Goal: Check status: Check status

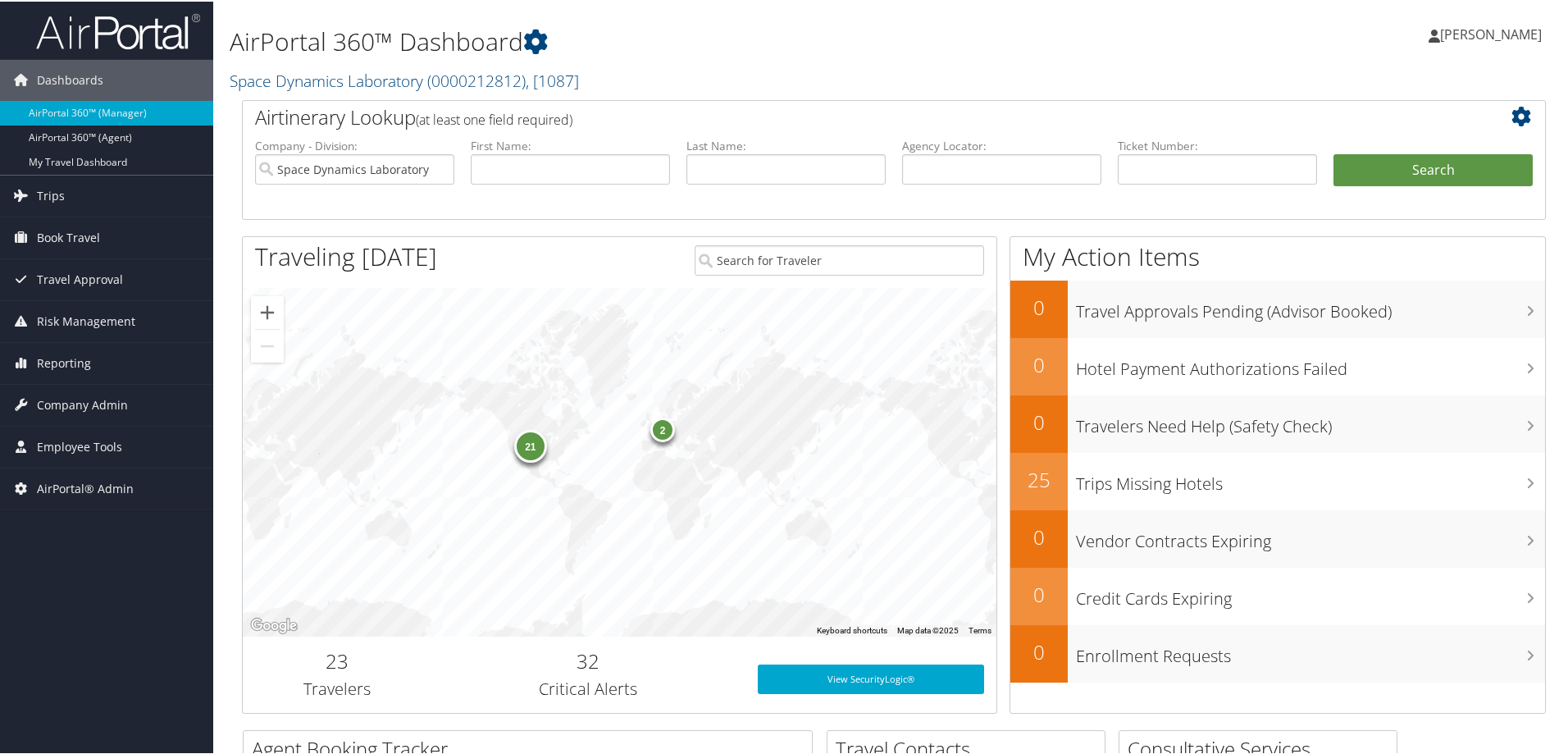
click at [701, 53] on h1 "AirPortal 360™ Dashboard" at bounding box center [673, 41] width 886 height 35
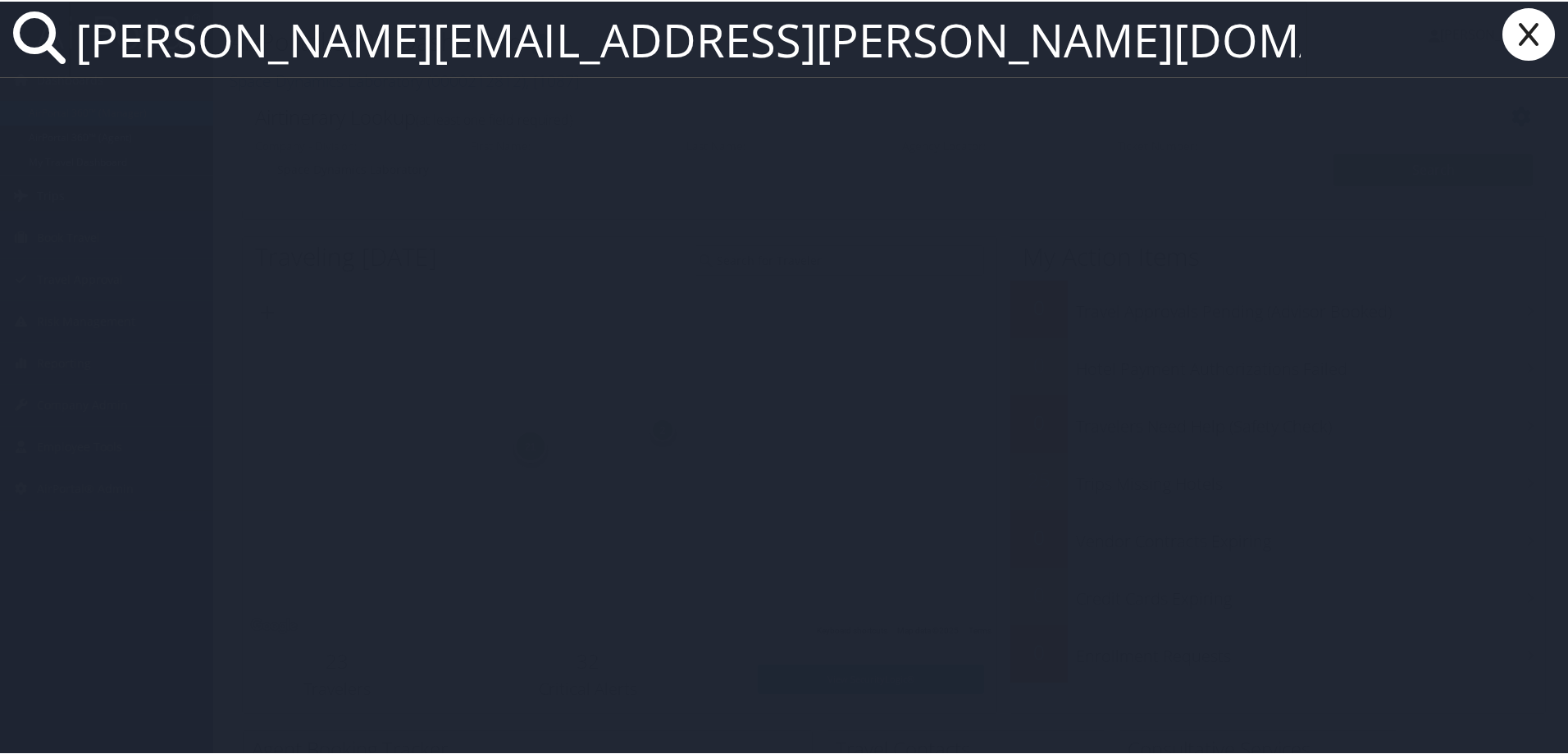
type input "harold.joseph@magna.com"
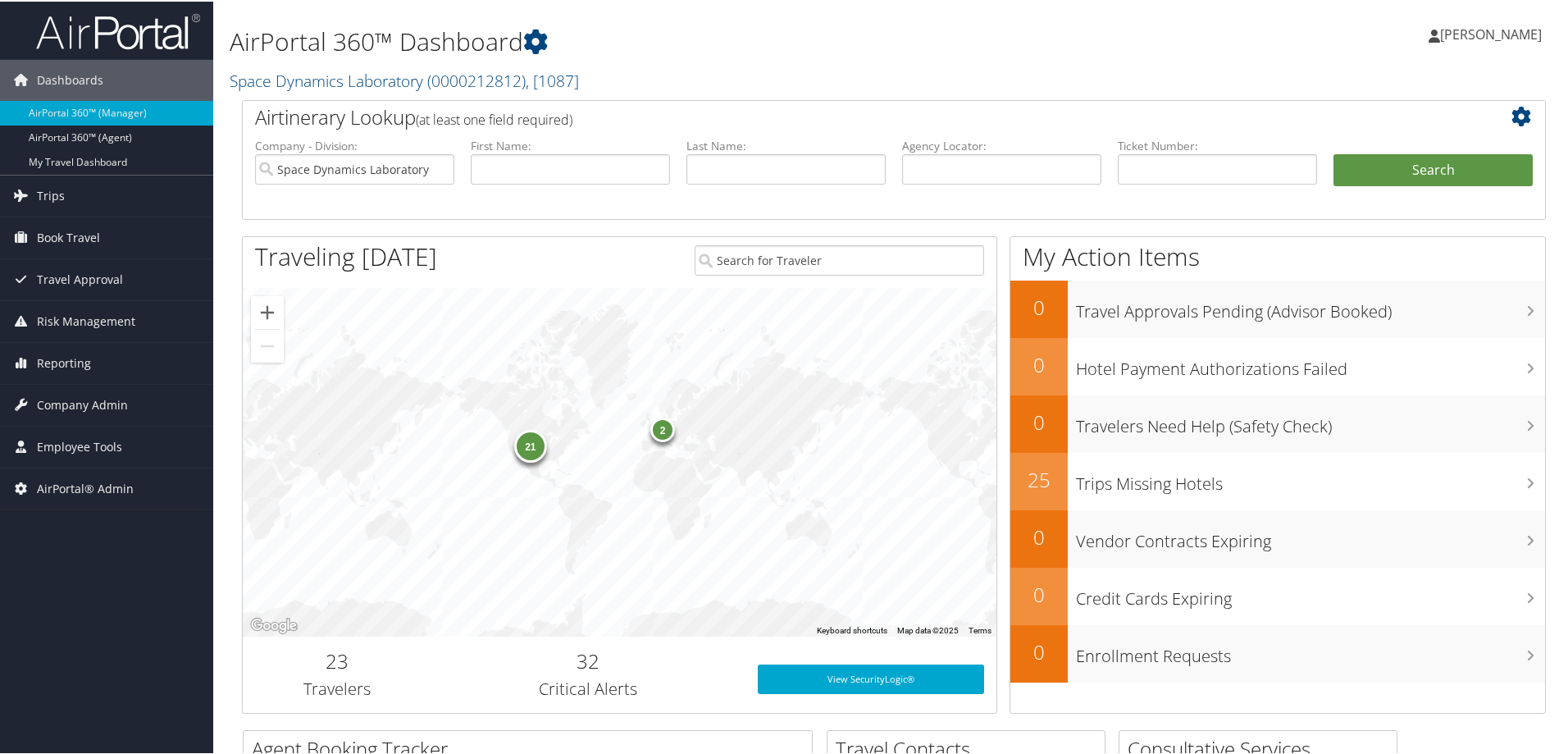
click at [813, 33] on h1 "AirPortal 360™ Dashboard" at bounding box center [673, 41] width 886 height 35
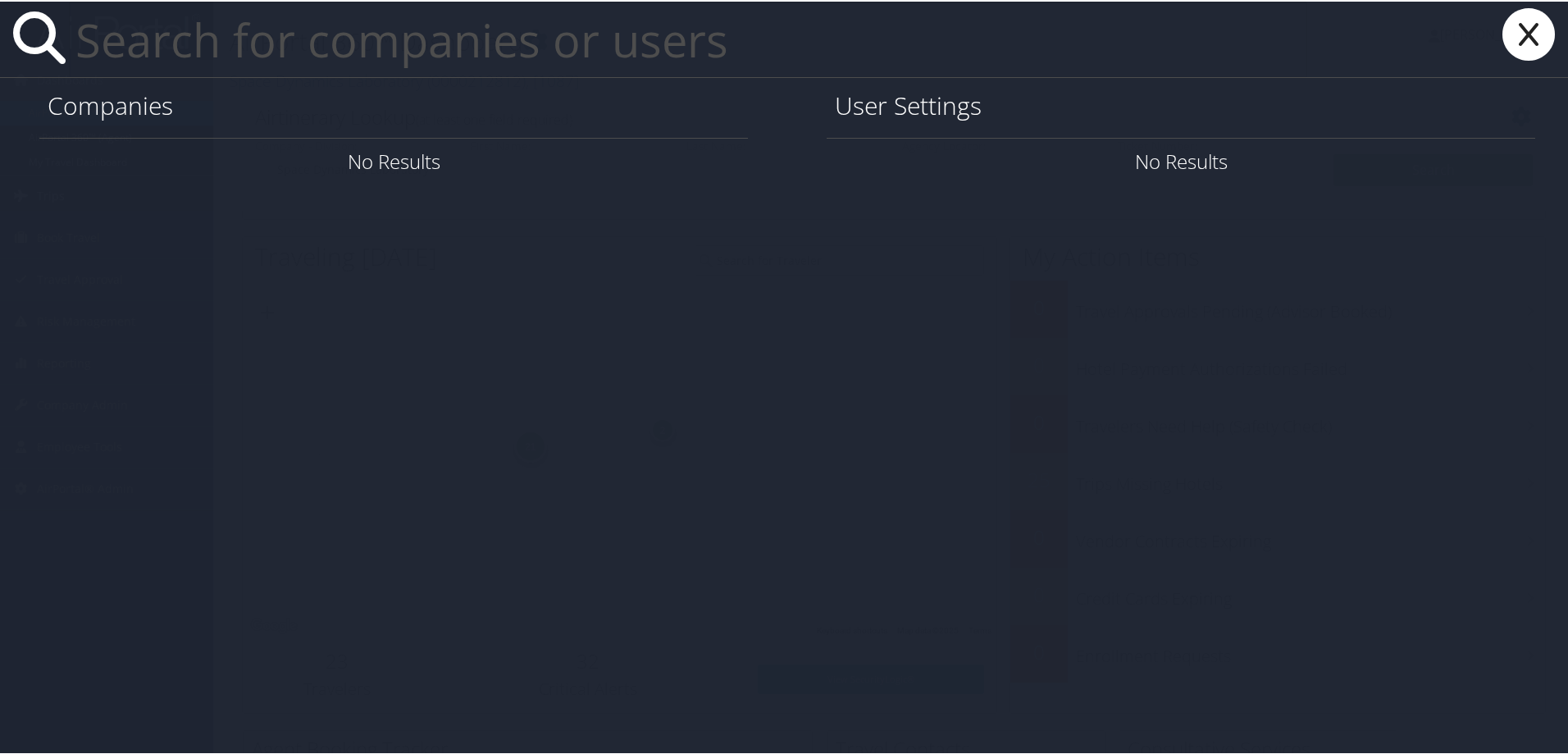
paste input "tim.wu@imail.org"
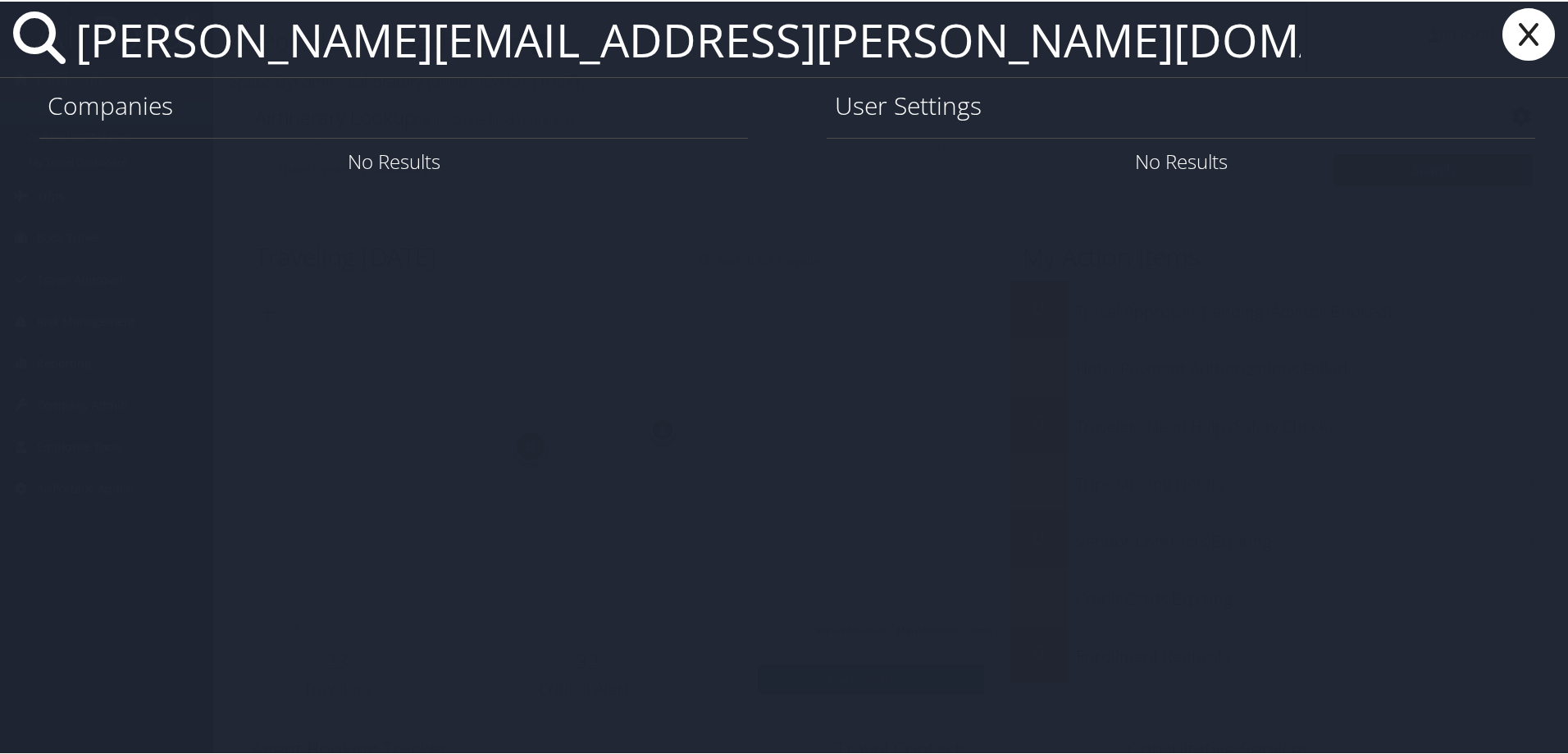
type input "tim.wu@imail.org"
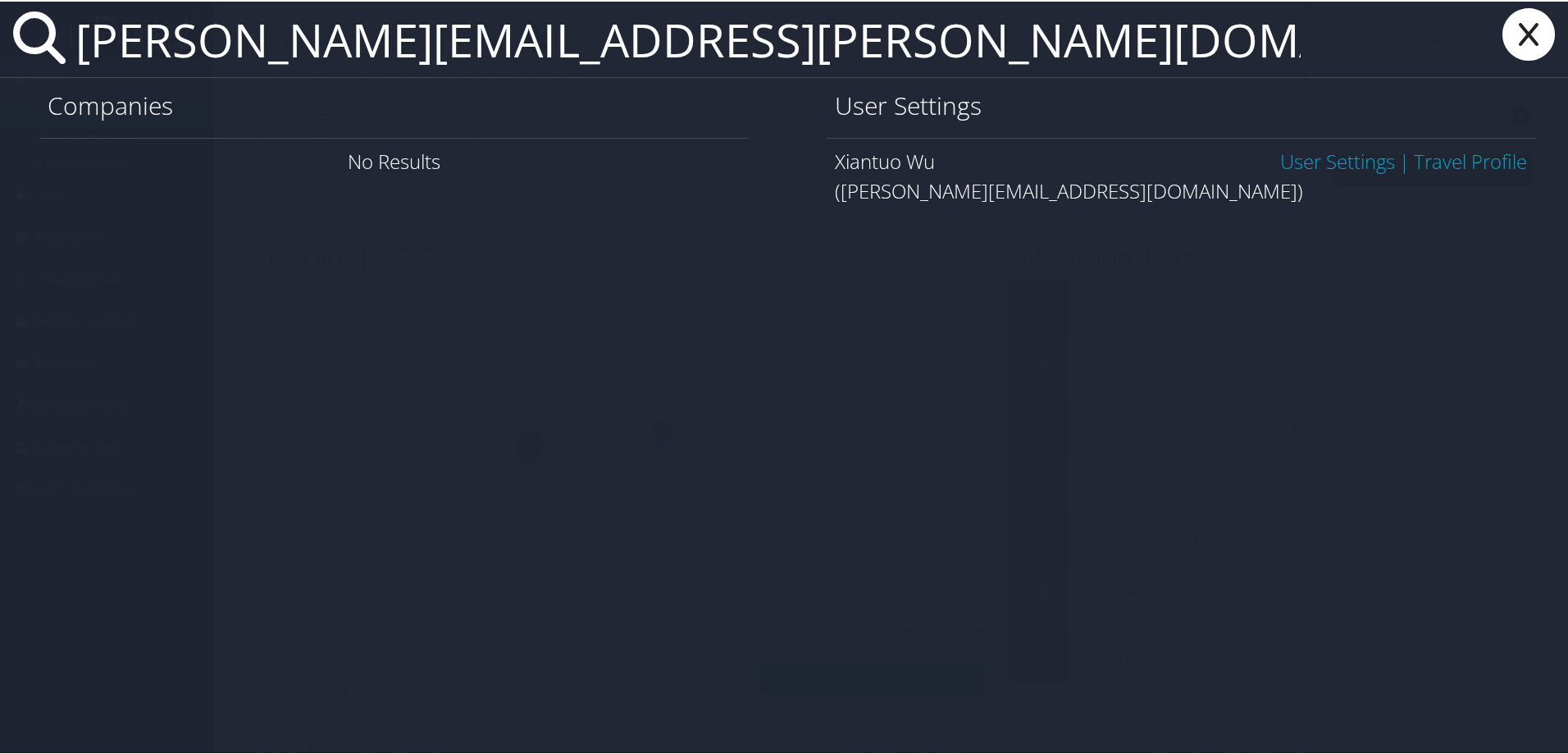
click at [1296, 158] on link "User Settings" at bounding box center [1337, 160] width 114 height 27
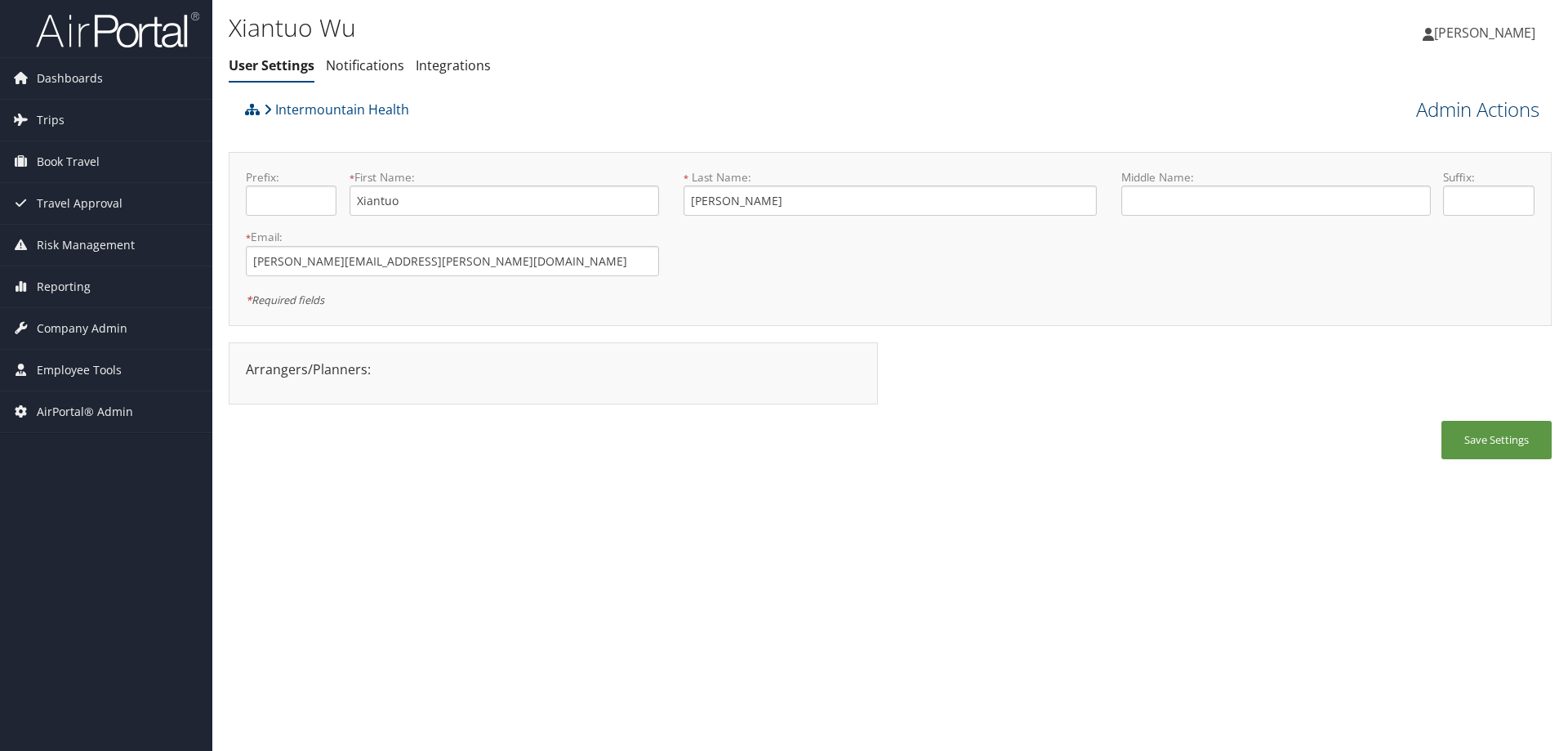
click at [1417, 103] on link "Admin Actions" at bounding box center [1478, 109] width 124 height 28
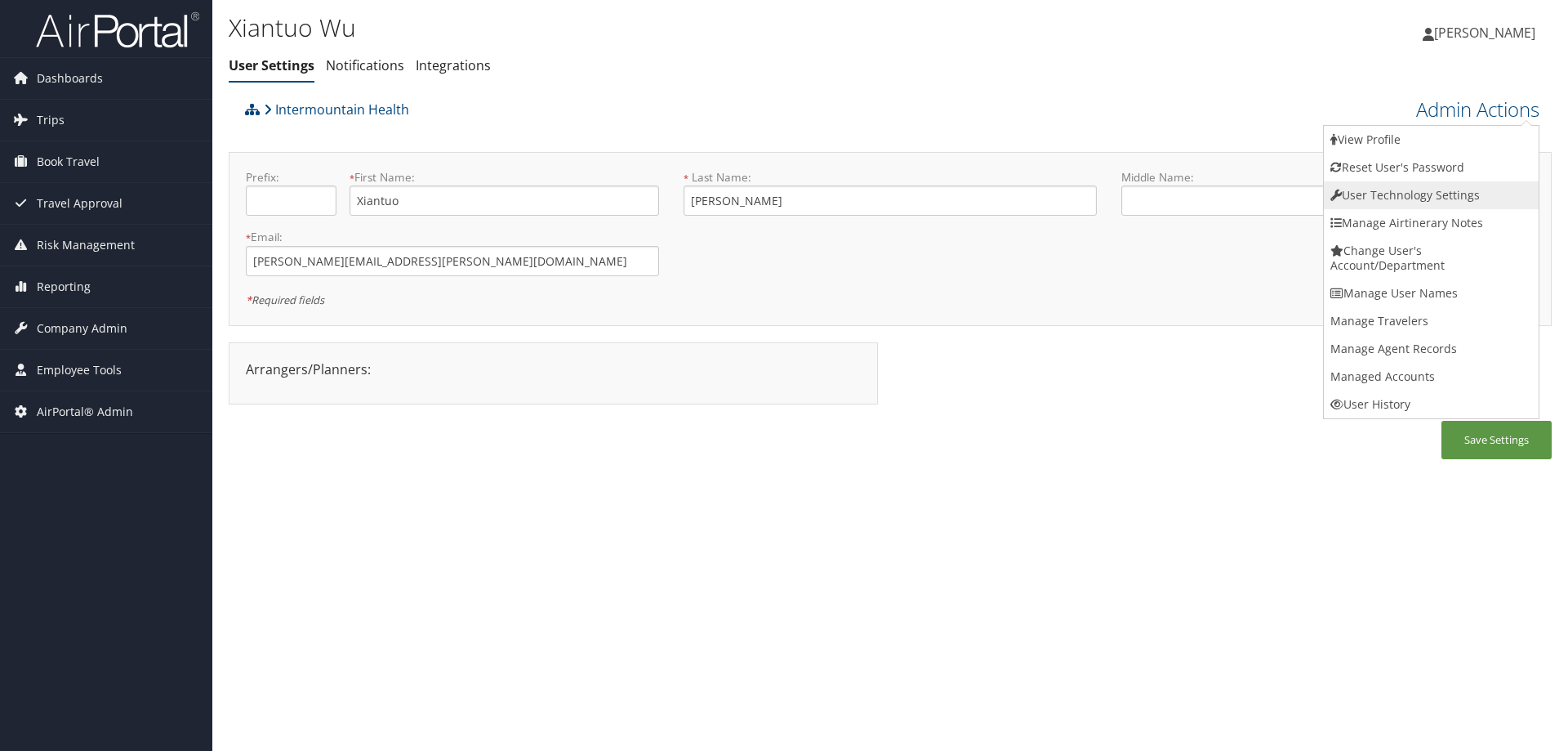
click at [1369, 189] on link "User Technology Settings" at bounding box center [1431, 195] width 215 height 28
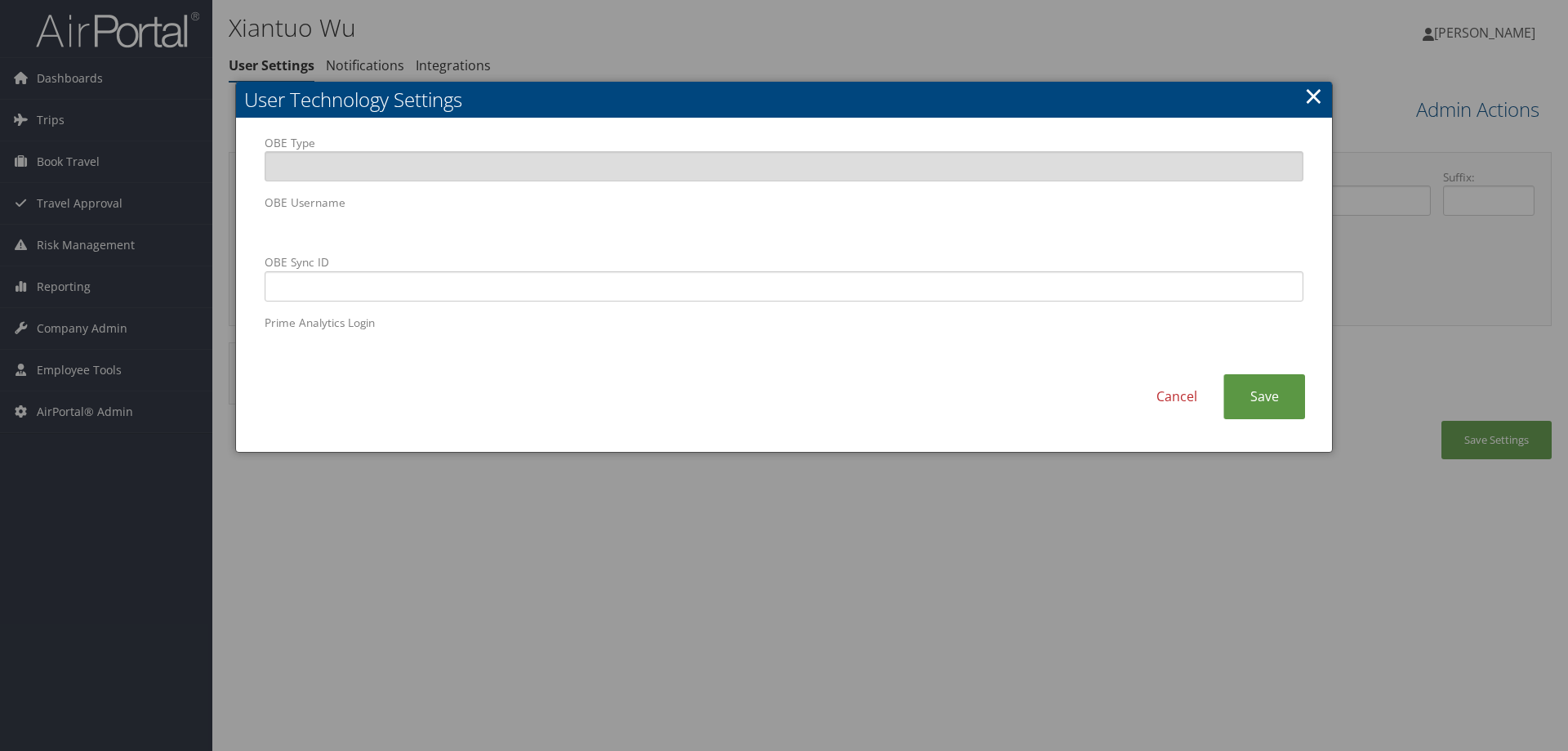
click at [247, 221] on div "OBE Type OBE Username OBE Sync ID Prime Analytics Login Cancel Save" at bounding box center [784, 286] width 1096 height 334
click at [647, 292] on input "OBE Sync ID" at bounding box center [784, 286] width 1039 height 30
paste input "[PERSON_NAME][EMAIL_ADDRESS][PERSON_NAME][DOMAIN_NAME]"
type input "[PERSON_NAME][EMAIL_ADDRESS][PERSON_NAME][DOMAIN_NAME]"
click at [1283, 402] on link "Save" at bounding box center [1264, 397] width 82 height 45
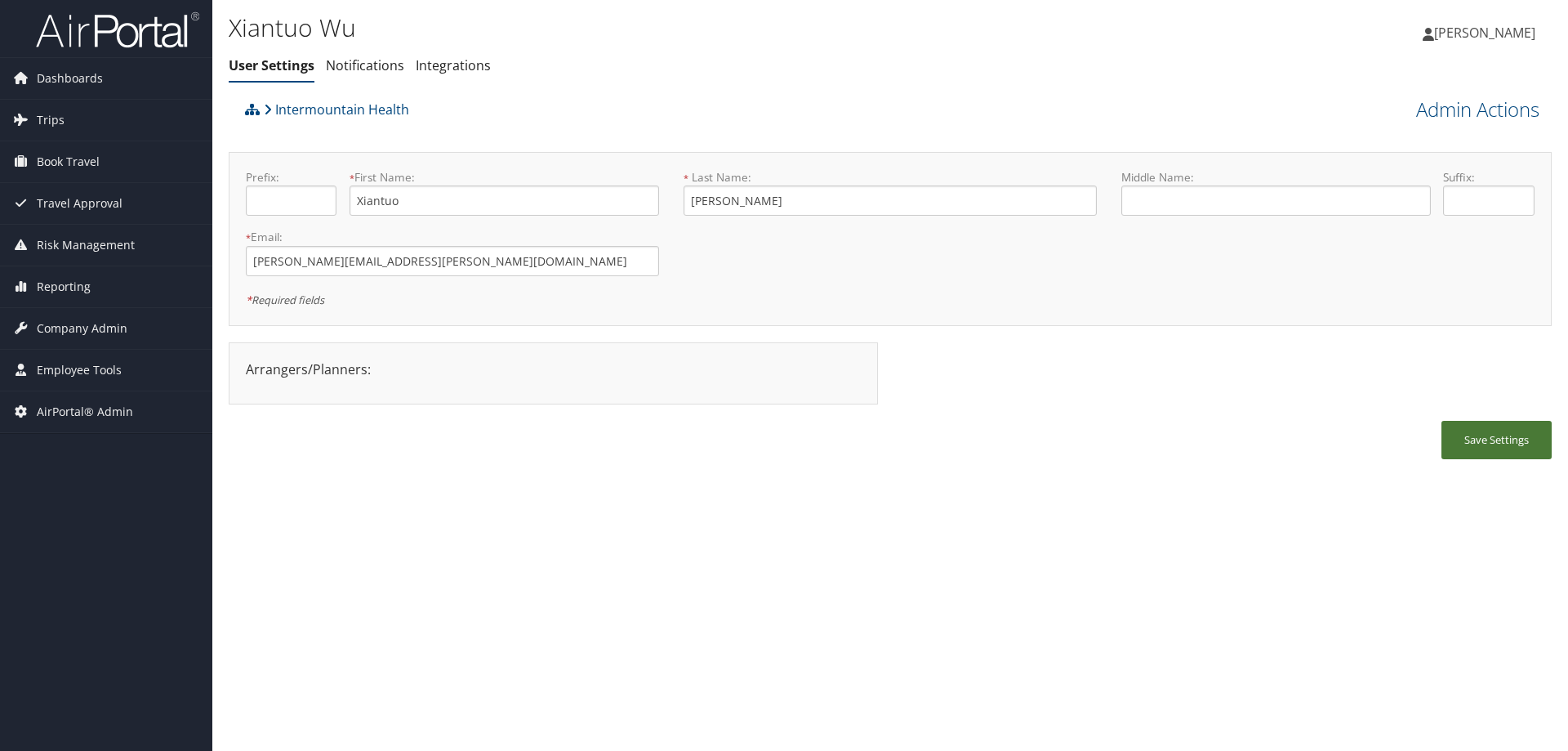
click at [1496, 439] on button "Save Settings" at bounding box center [1497, 440] width 110 height 39
click at [61, 323] on span "Company Admin" at bounding box center [82, 328] width 91 height 41
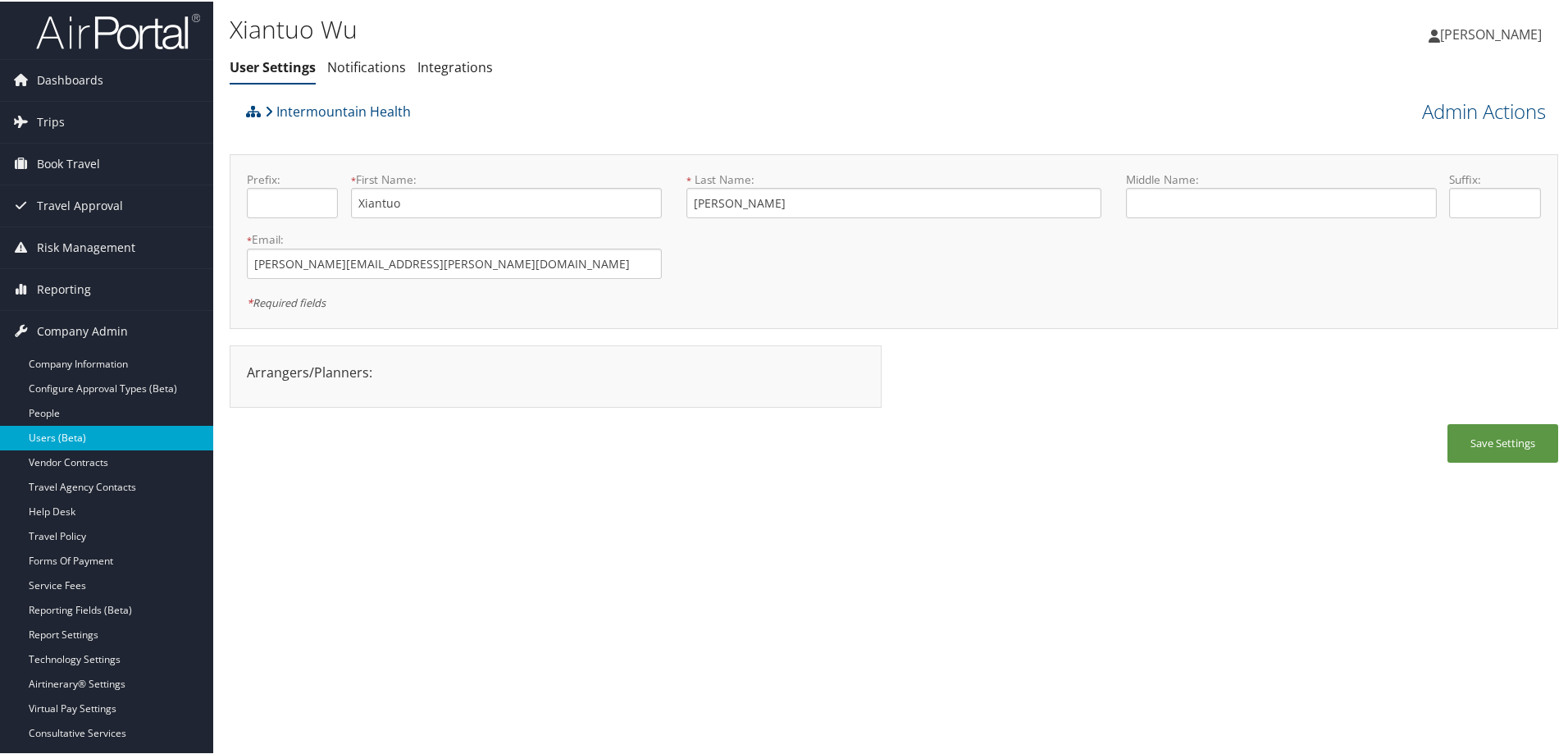
click at [104, 428] on link "Users (Beta)" at bounding box center [107, 436] width 213 height 24
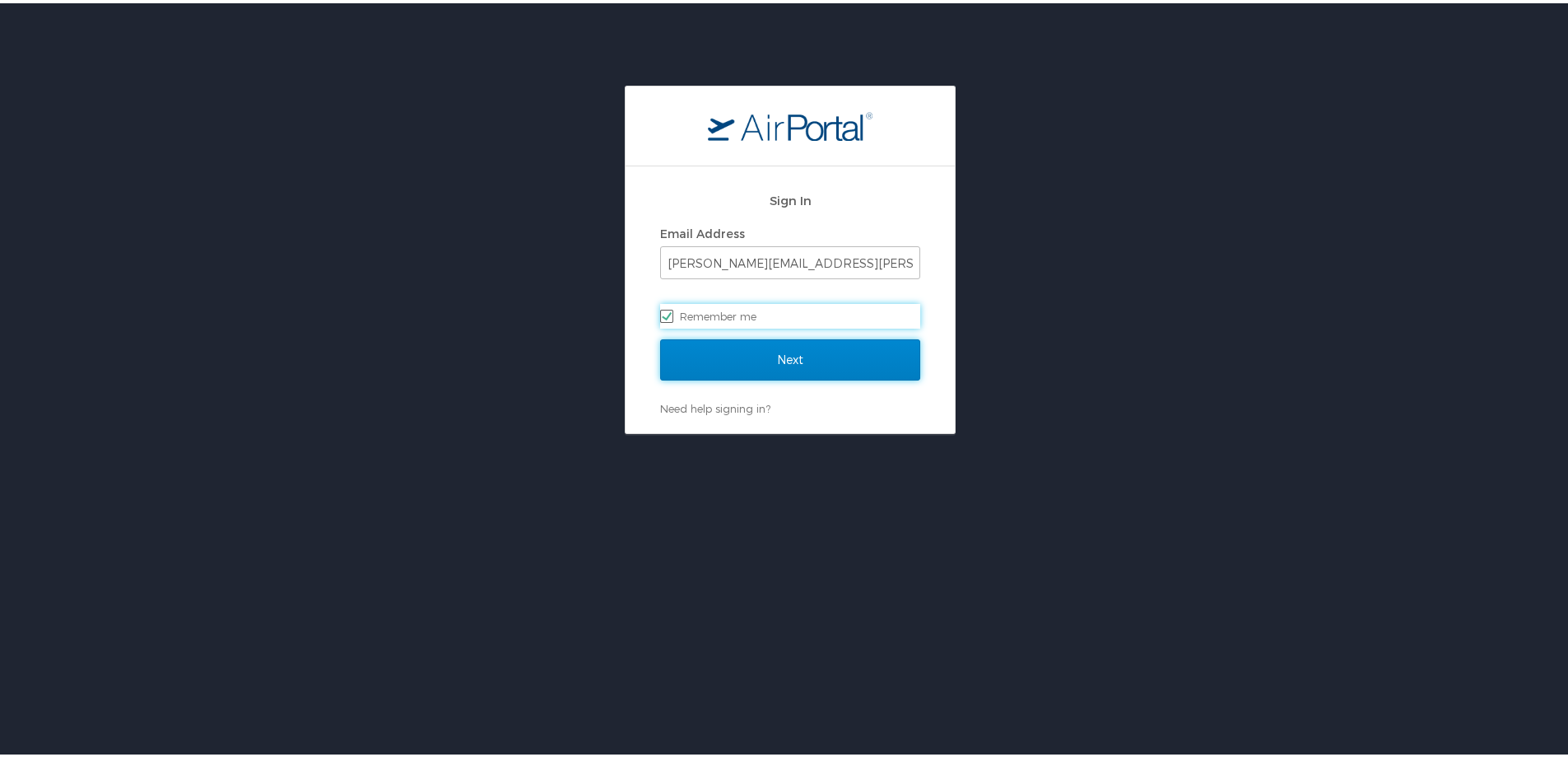
click at [747, 361] on input "Next" at bounding box center [790, 356] width 260 height 41
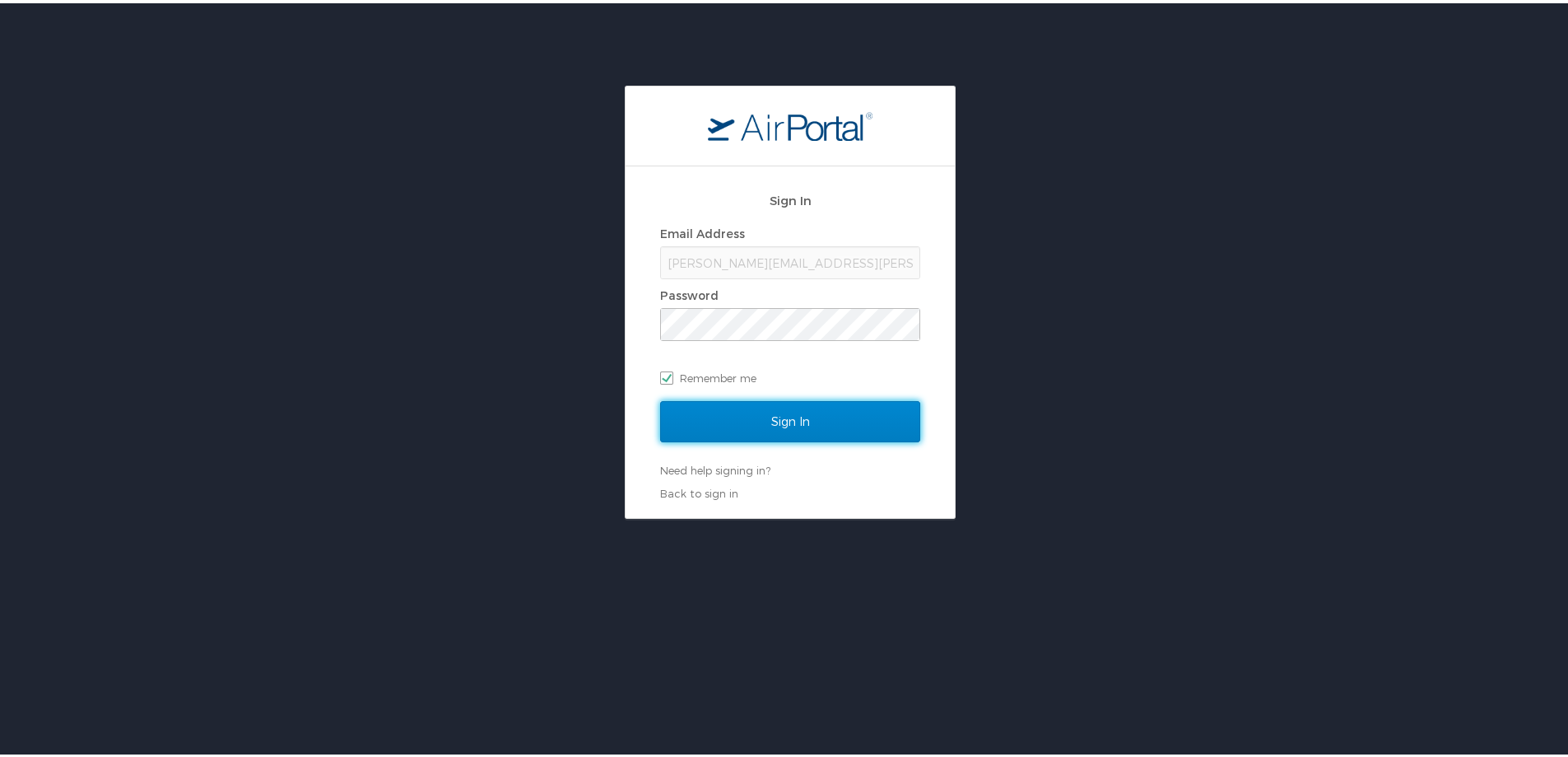
click at [746, 415] on input "Sign In" at bounding box center [790, 418] width 260 height 41
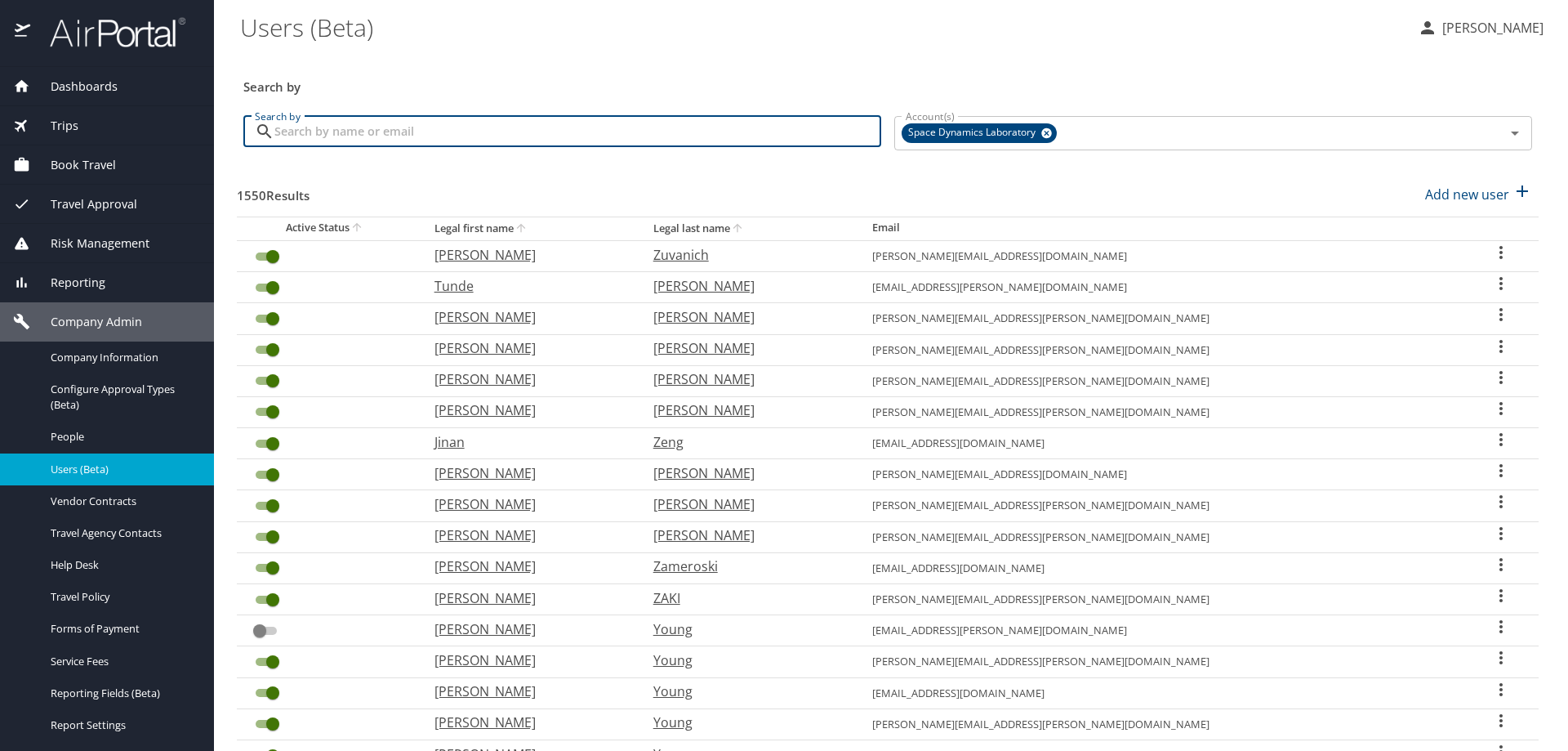
click at [289, 138] on input "Search by" at bounding box center [577, 131] width 607 height 31
paste input "tim.wu@imail.org"
click at [1034, 128] on span "Space Dynamics Laboratory" at bounding box center [973, 133] width 144 height 17
type input "[PERSON_NAME][EMAIL_ADDRESS][PERSON_NAME][DOMAIN_NAME]"
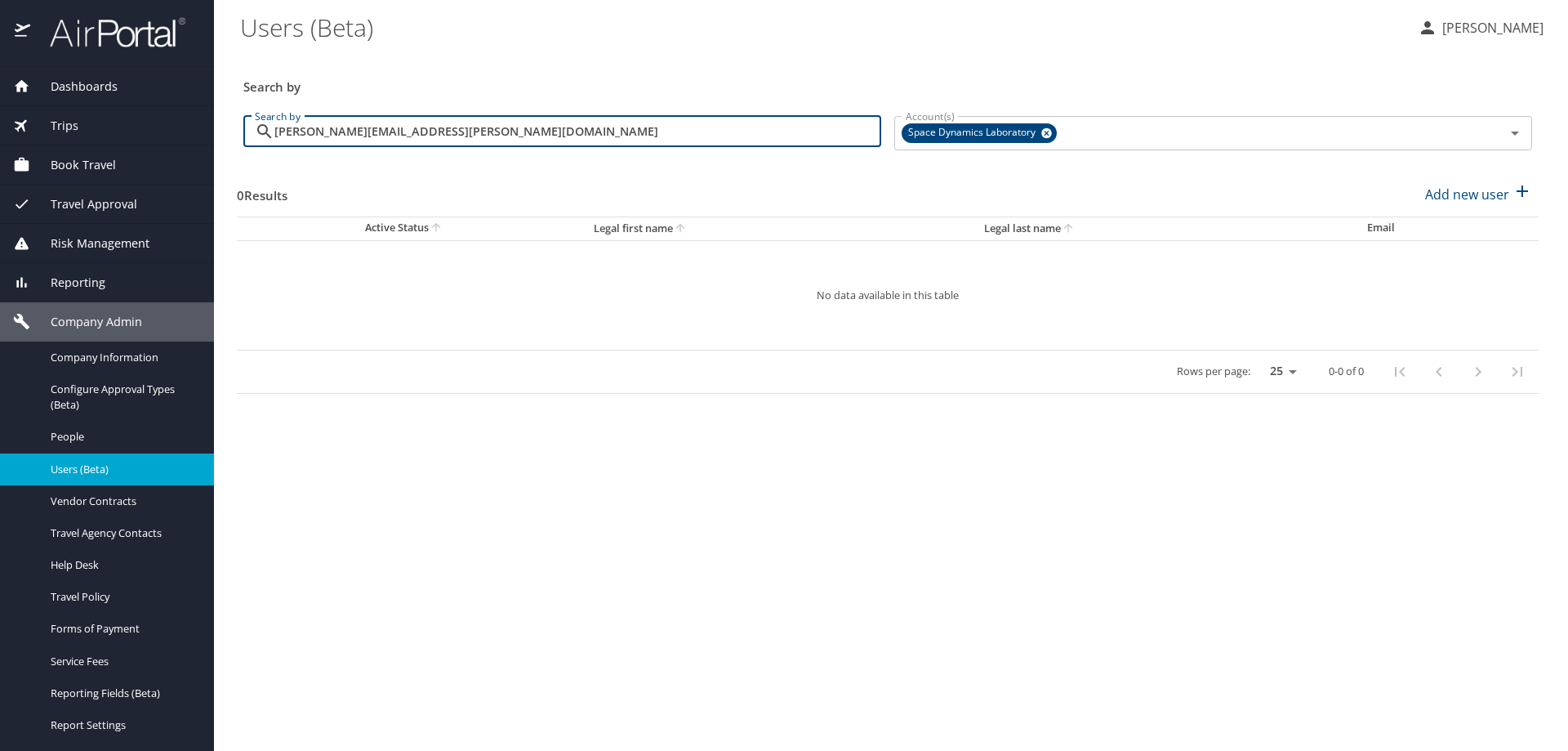
click at [420, 144] on input "[PERSON_NAME][EMAIL_ADDRESS][PERSON_NAME][DOMAIN_NAME]" at bounding box center [577, 131] width 607 height 31
click at [1049, 136] on icon at bounding box center [1046, 133] width 11 height 11
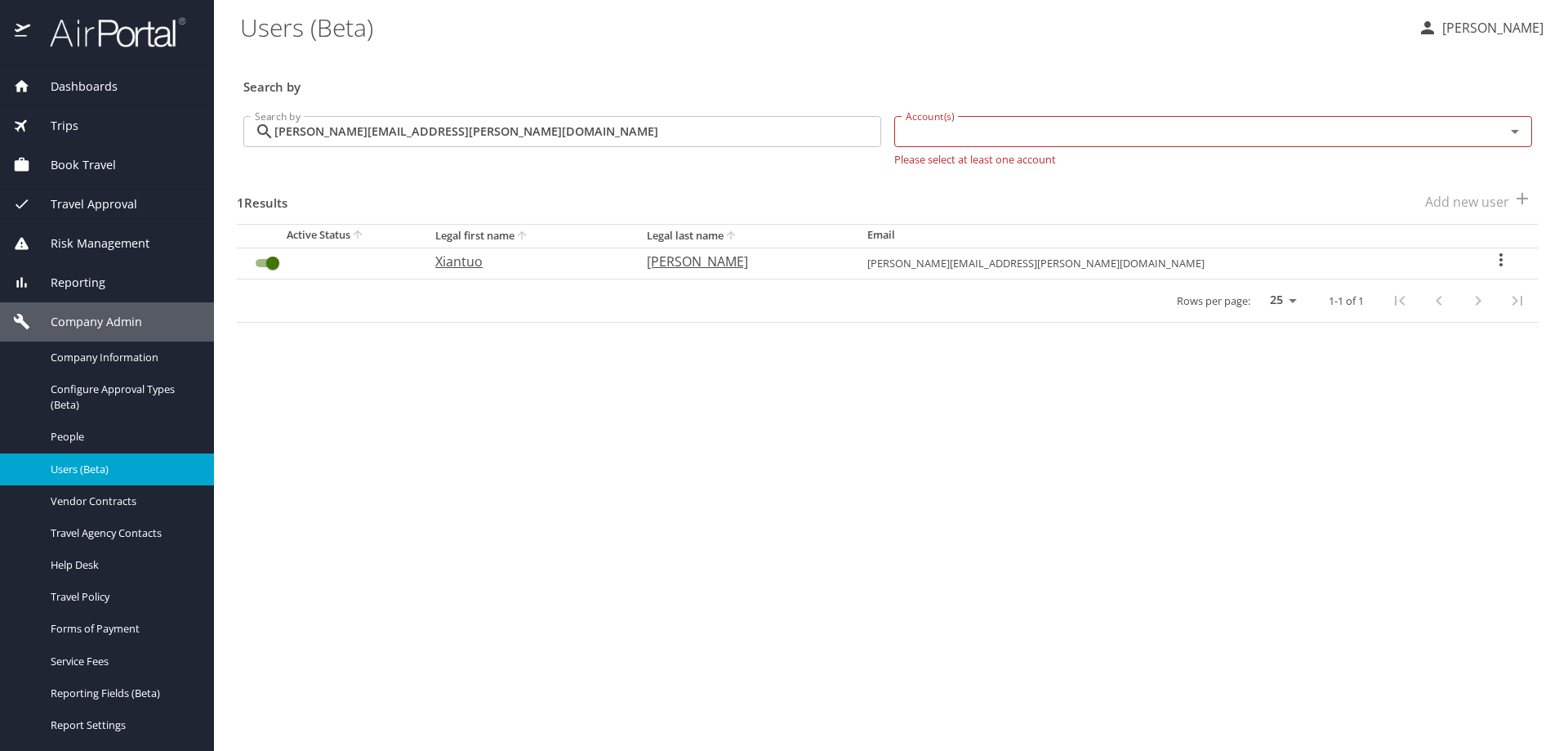
click at [1491, 258] on icon "User Search Table" at bounding box center [1500, 260] width 19 height 19
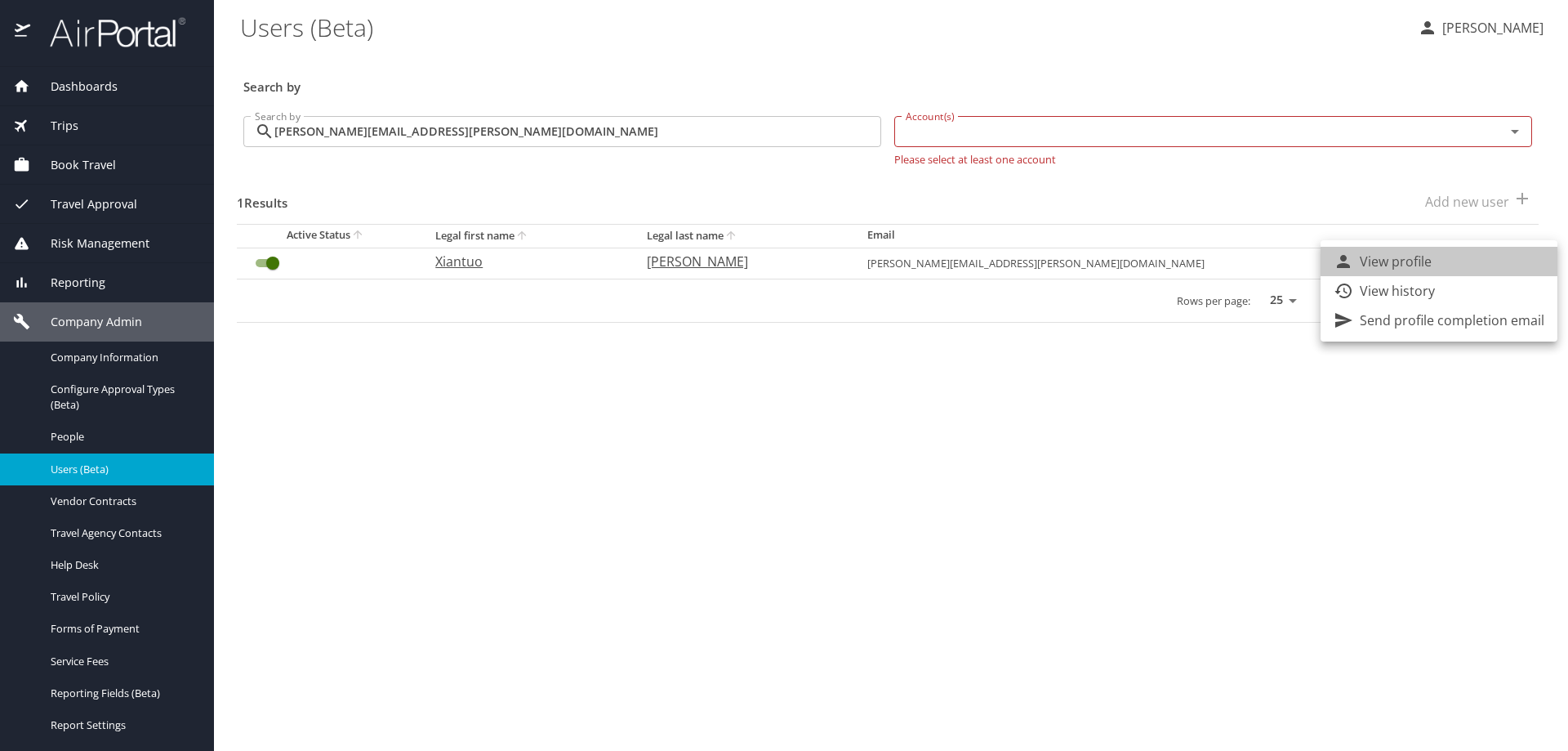
click at [1471, 261] on li "View profile" at bounding box center [1439, 262] width 236 height 29
select select "US"
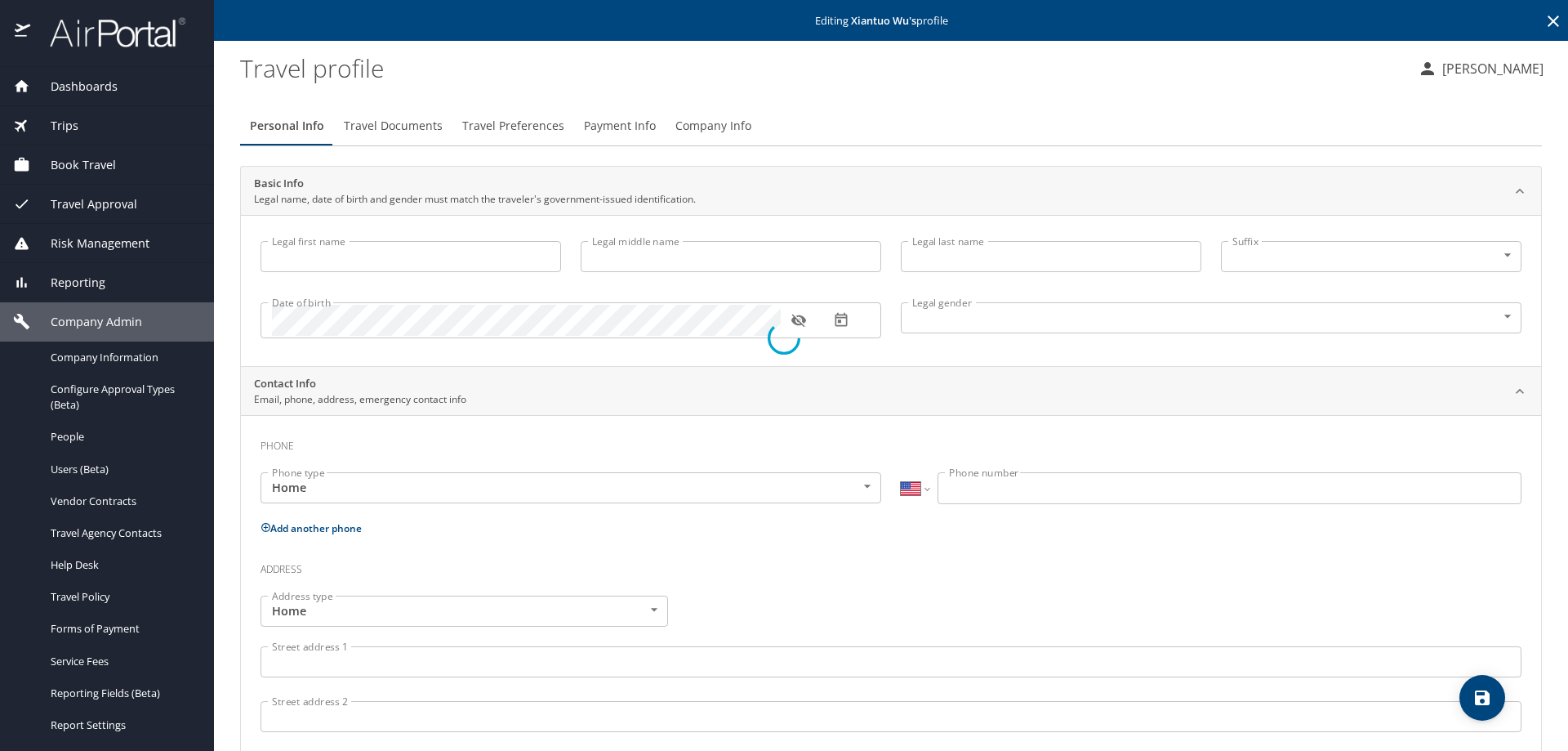
type input "Xiantuo"
type input "[PERSON_NAME]"
type input "[DEMOGRAPHIC_DATA]"
select select "US"
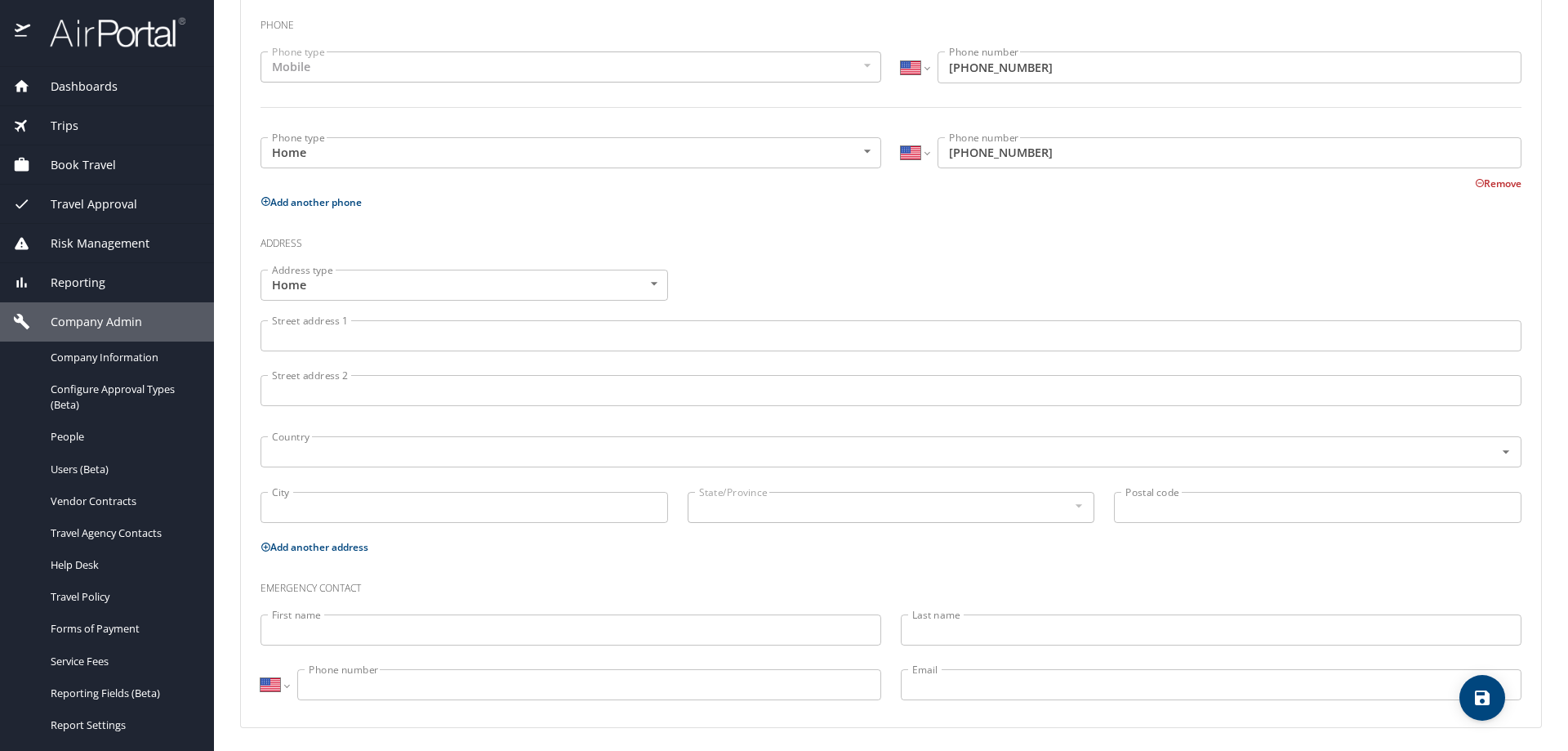
scroll to position [424, 0]
click at [1479, 681] on button "save" at bounding box center [1481, 697] width 45 height 45
select select "US"
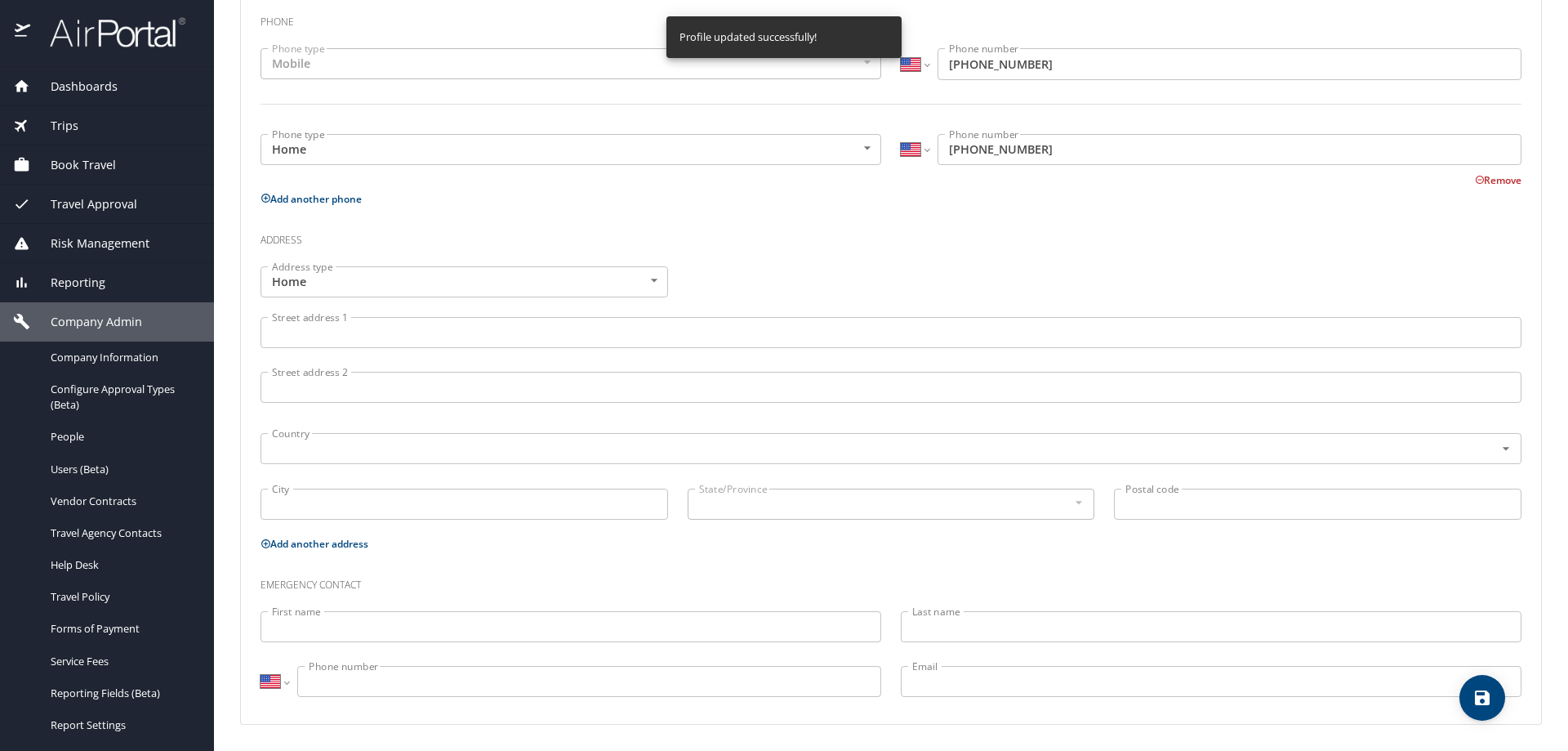
select select "US"
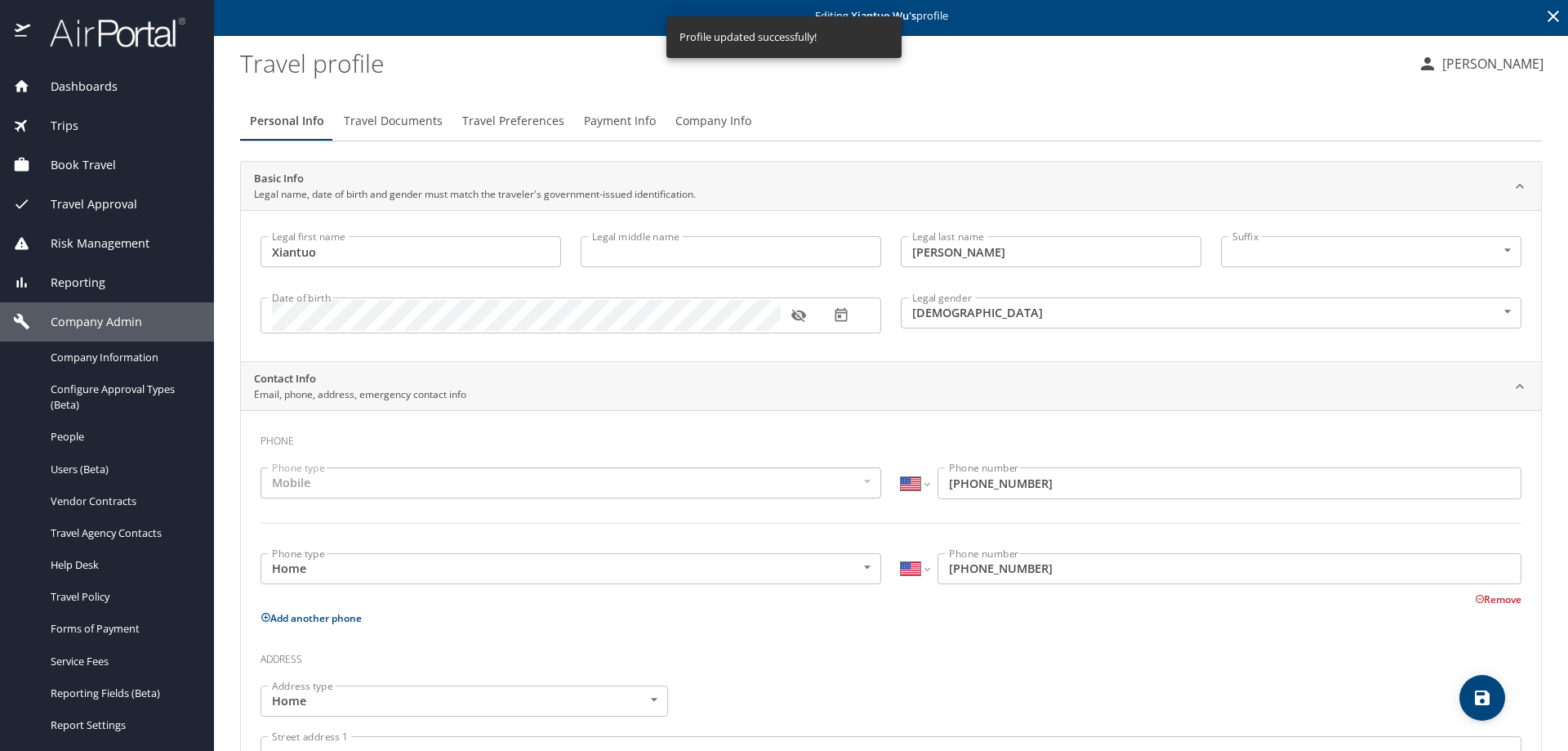
scroll to position [0, 0]
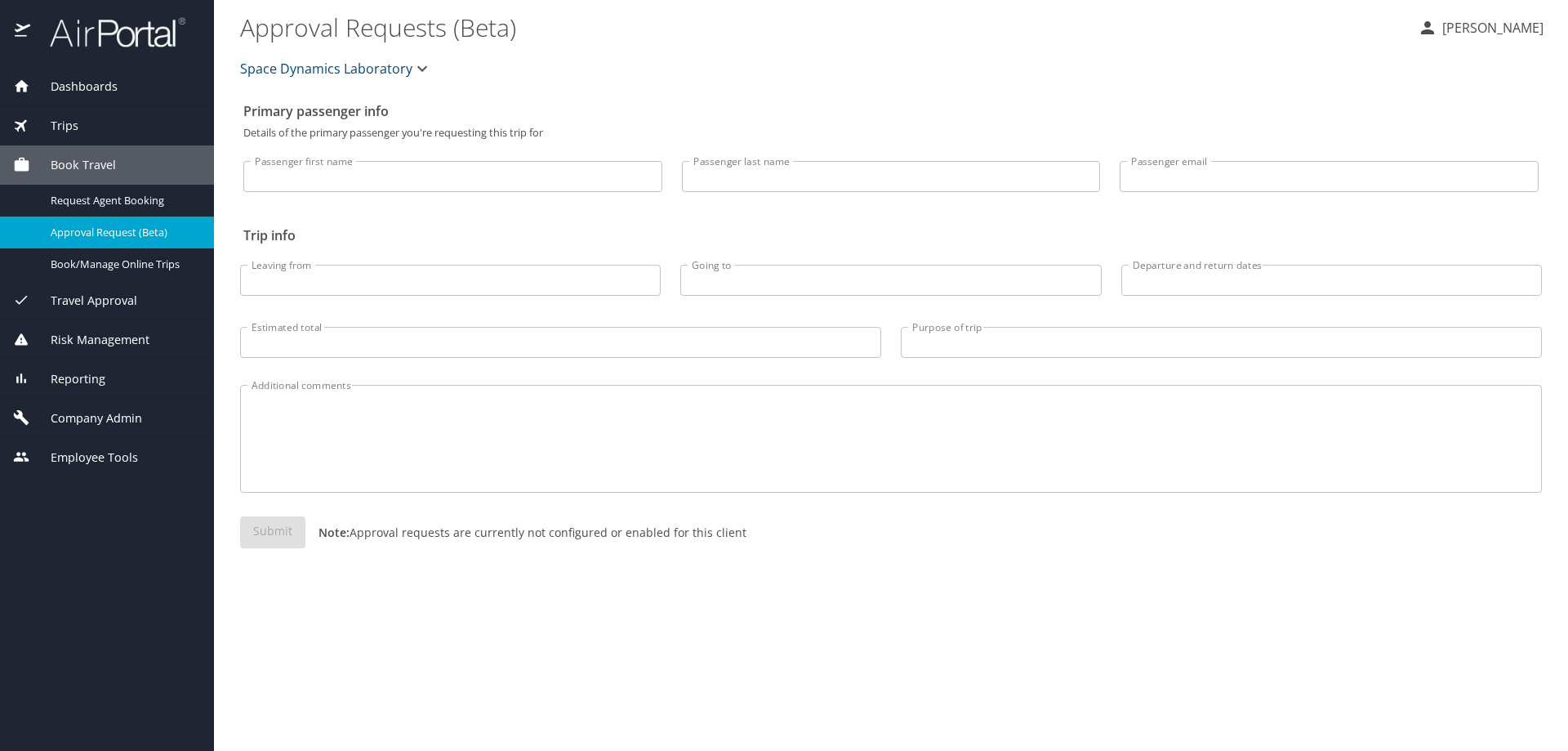
click at [63, 80] on span "Dashboards" at bounding box center [73, 86] width 88 height 18
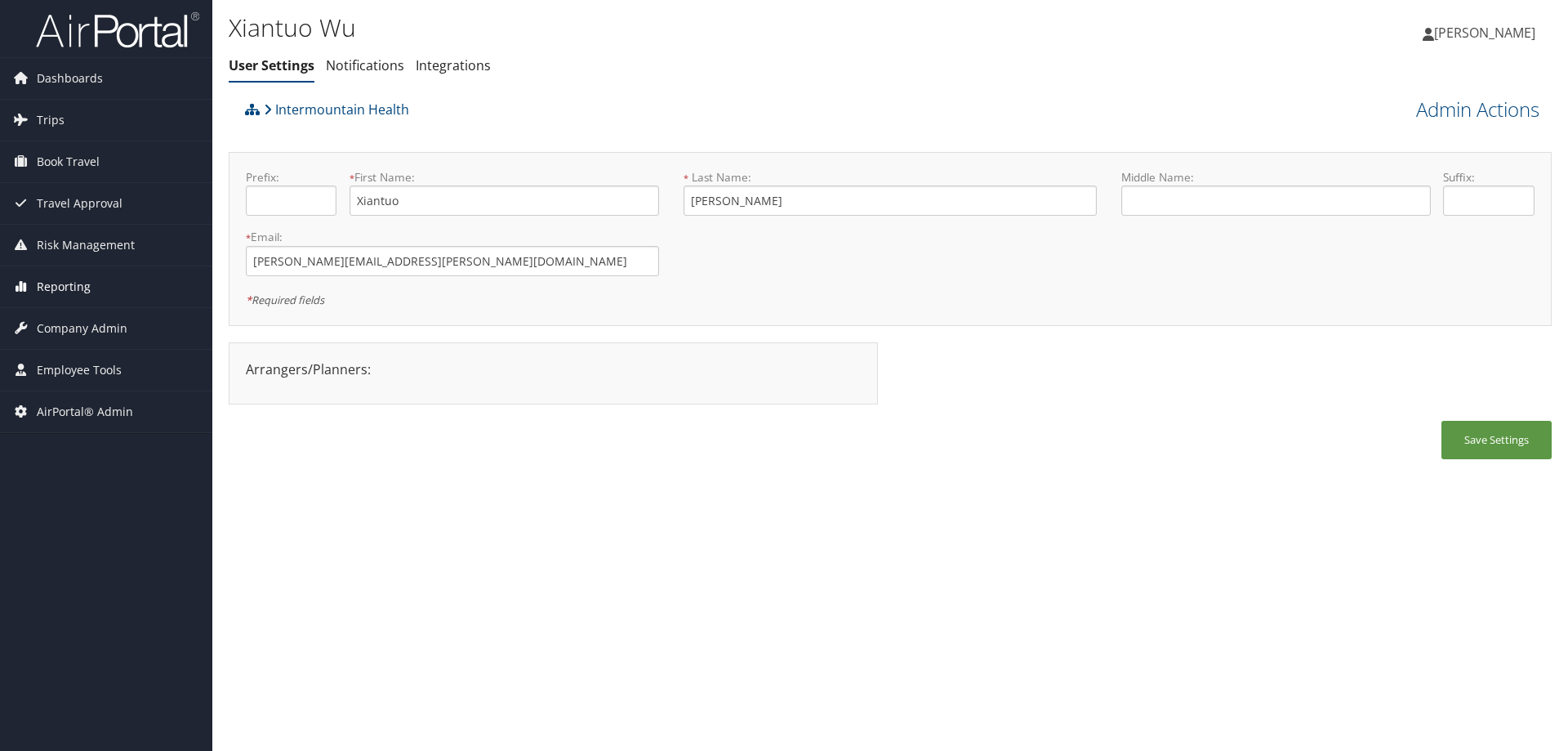
click at [71, 279] on span "Reporting" at bounding box center [64, 287] width 54 height 41
click at [100, 398] on span "Company Admin" at bounding box center [82, 402] width 91 height 41
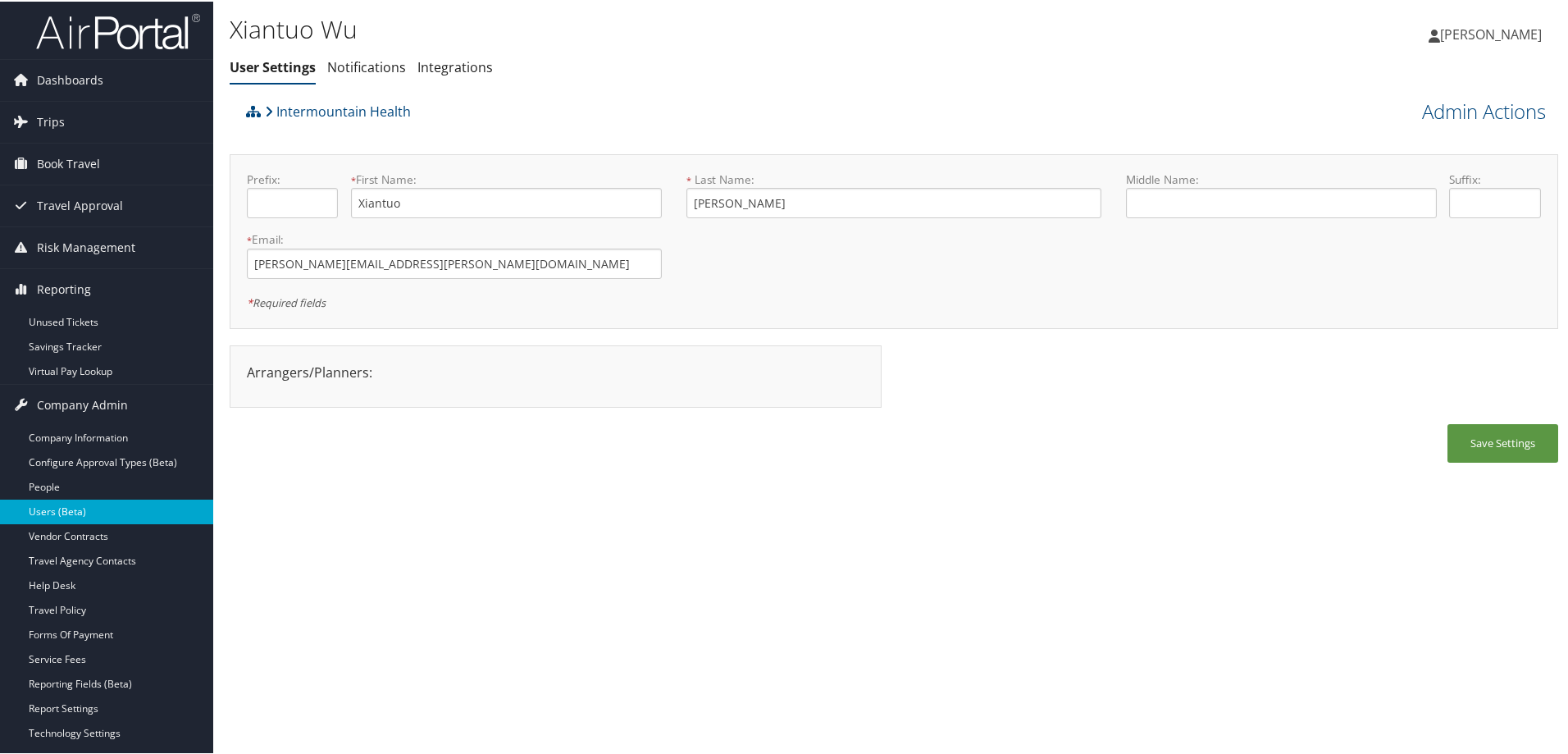
click at [109, 510] on link "Users (Beta)" at bounding box center [107, 510] width 213 height 24
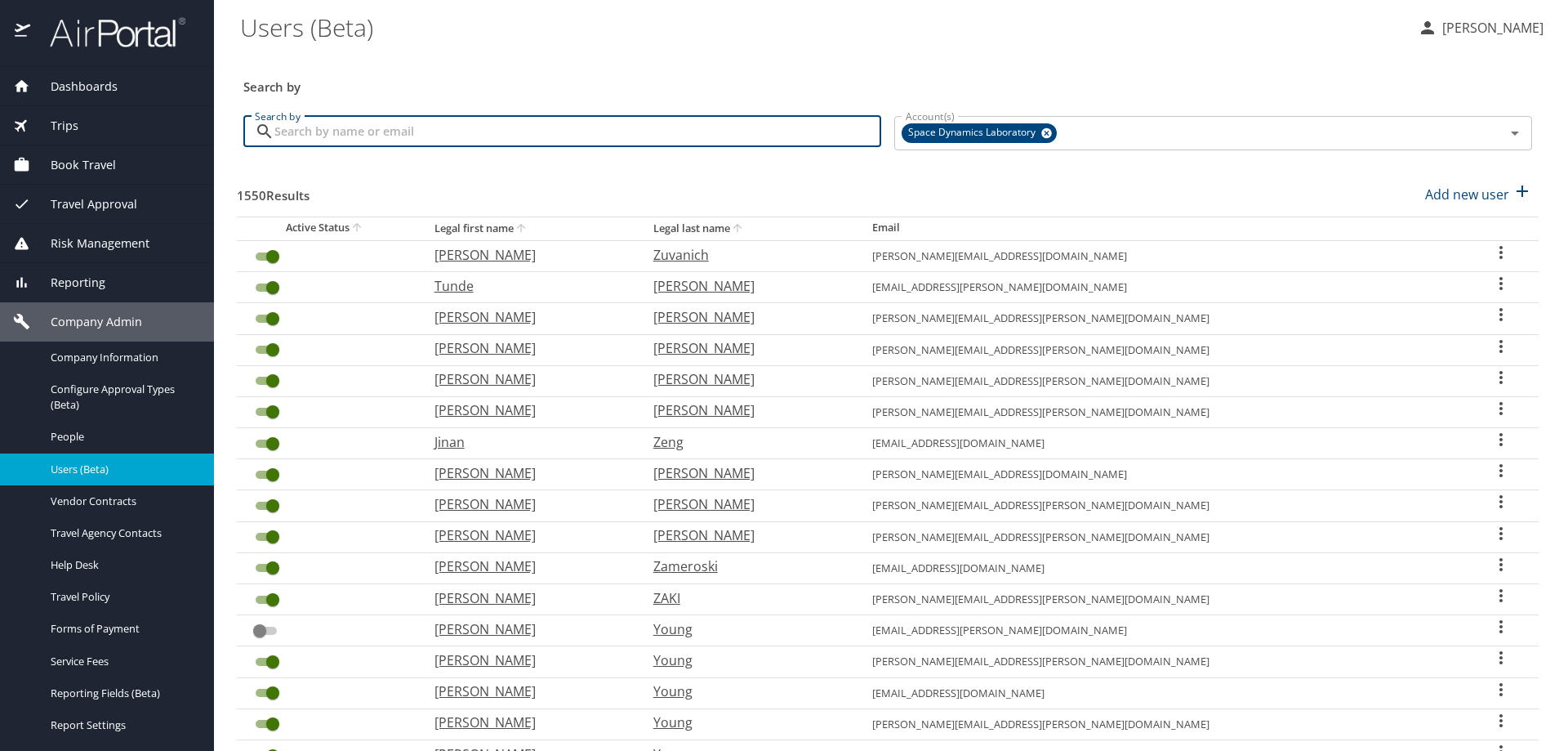
click at [320, 120] on input "Search by" at bounding box center [577, 131] width 607 height 31
paste input "[PHONE_NUMBER]"
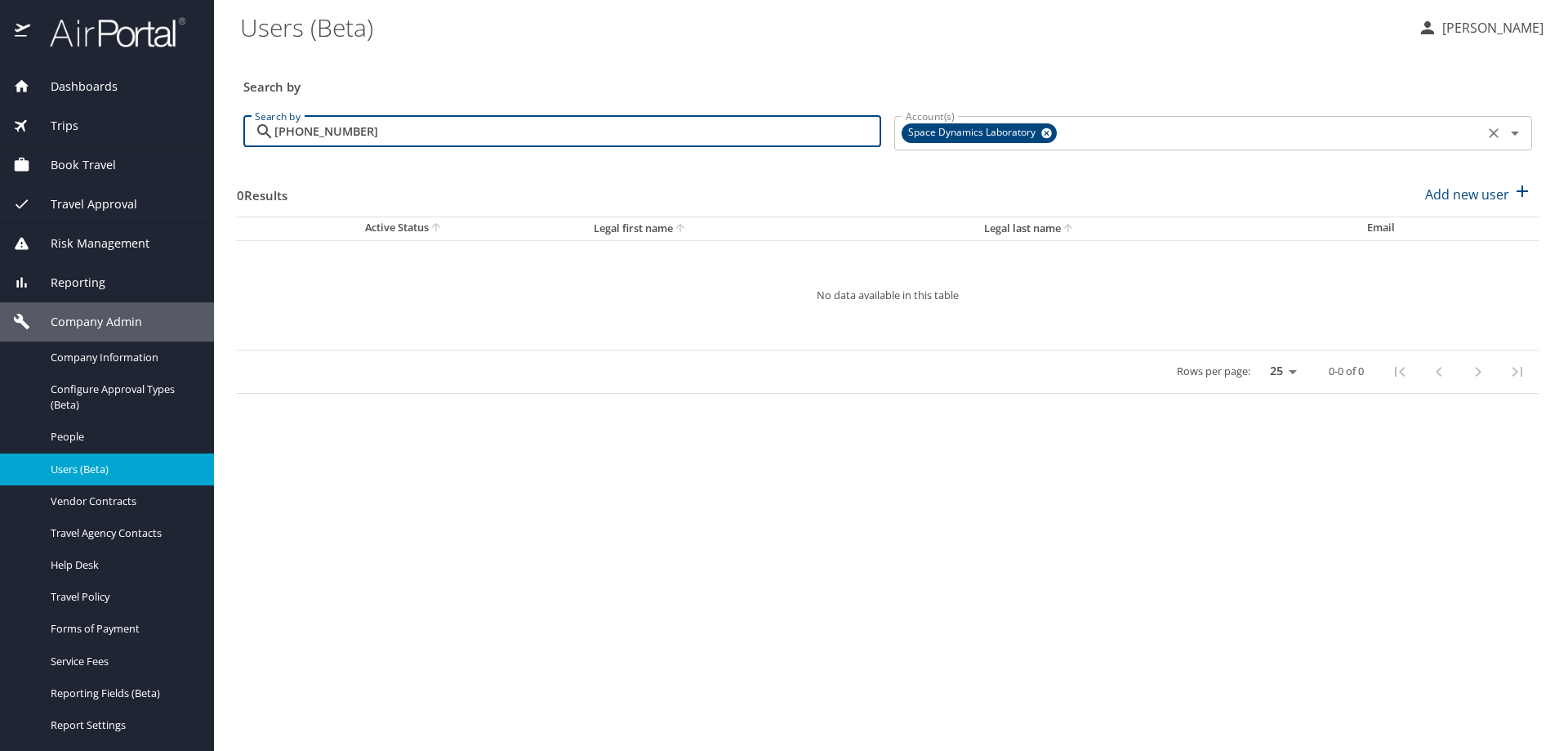
click at [1051, 130] on icon at bounding box center [1046, 133] width 13 height 18
type input "[PHONE_NUMBER]"
drag, startPoint x: 396, startPoint y: 128, endPoint x: 2, endPoint y: 125, distance: 394.0
click at [2, 125] on div "Dashboards AirPortal 360™ Manager AirPortal 360™ Agent My Travel Dashboard Trip…" at bounding box center [784, 376] width 1568 height 751
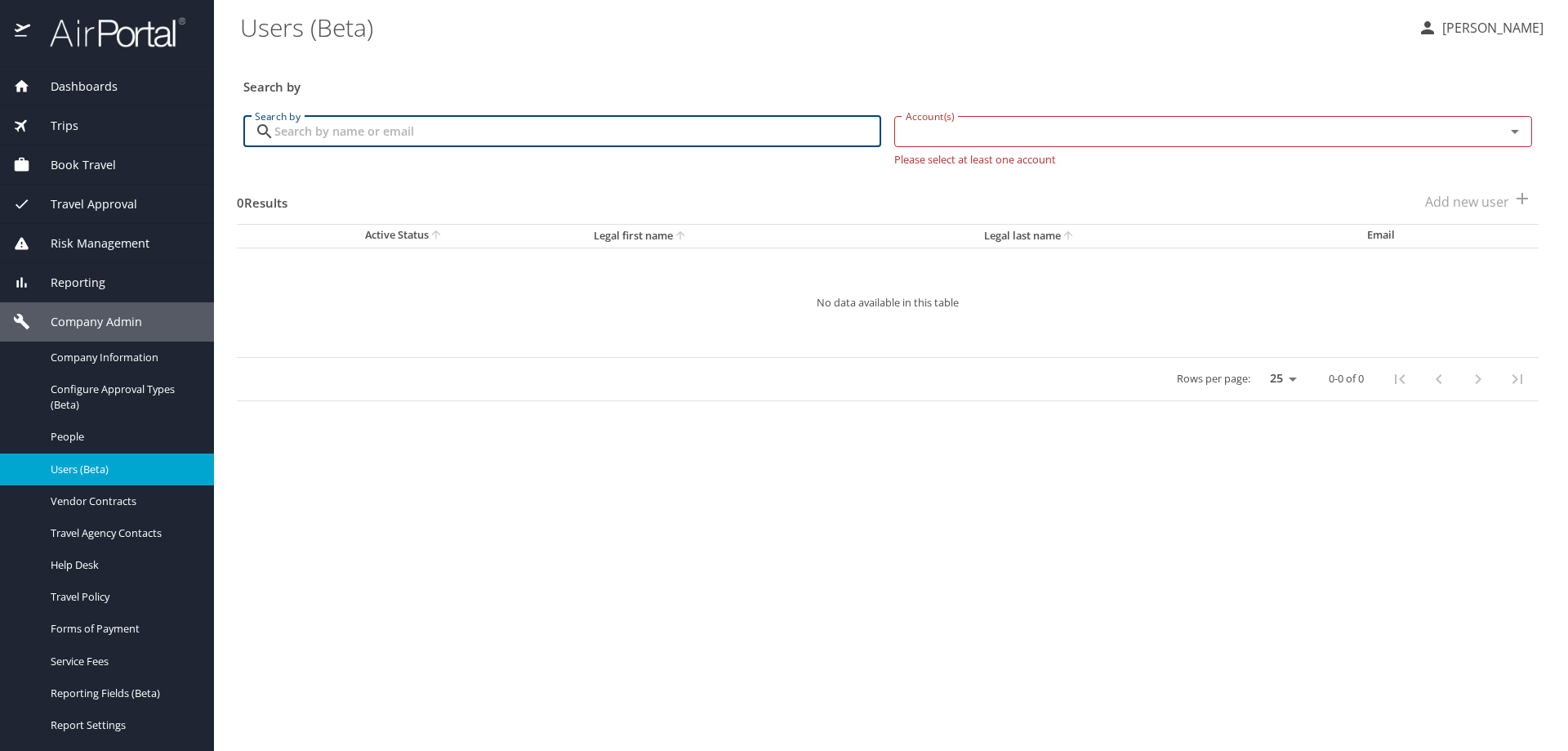
paste input "[PERSON_NAME][EMAIL_ADDRESS][PERSON_NAME][DOMAIN_NAME]"
type input "[PERSON_NAME][EMAIL_ADDRESS][PERSON_NAME][DOMAIN_NAME]"
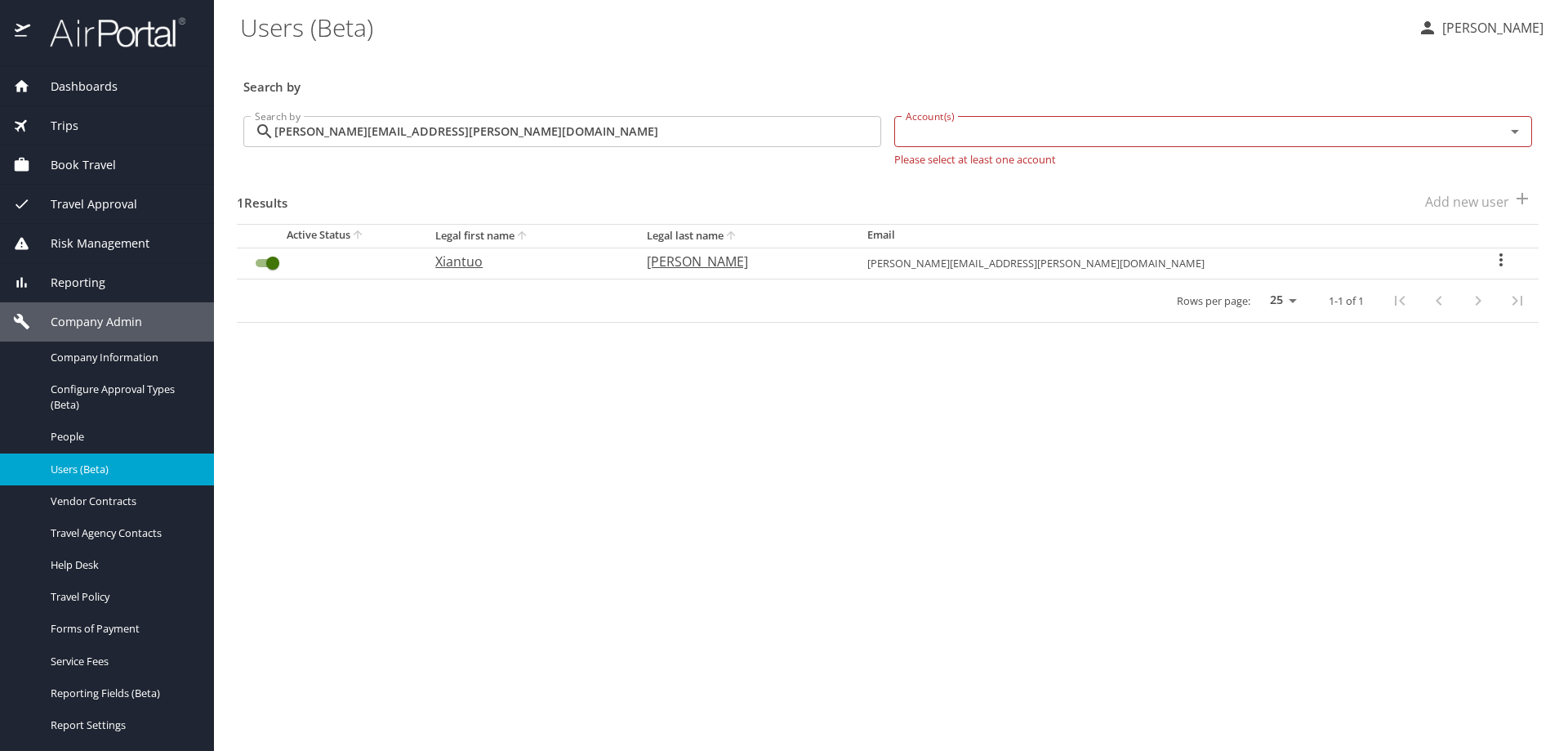
click at [1491, 252] on icon "User Search Table" at bounding box center [1500, 260] width 19 height 19
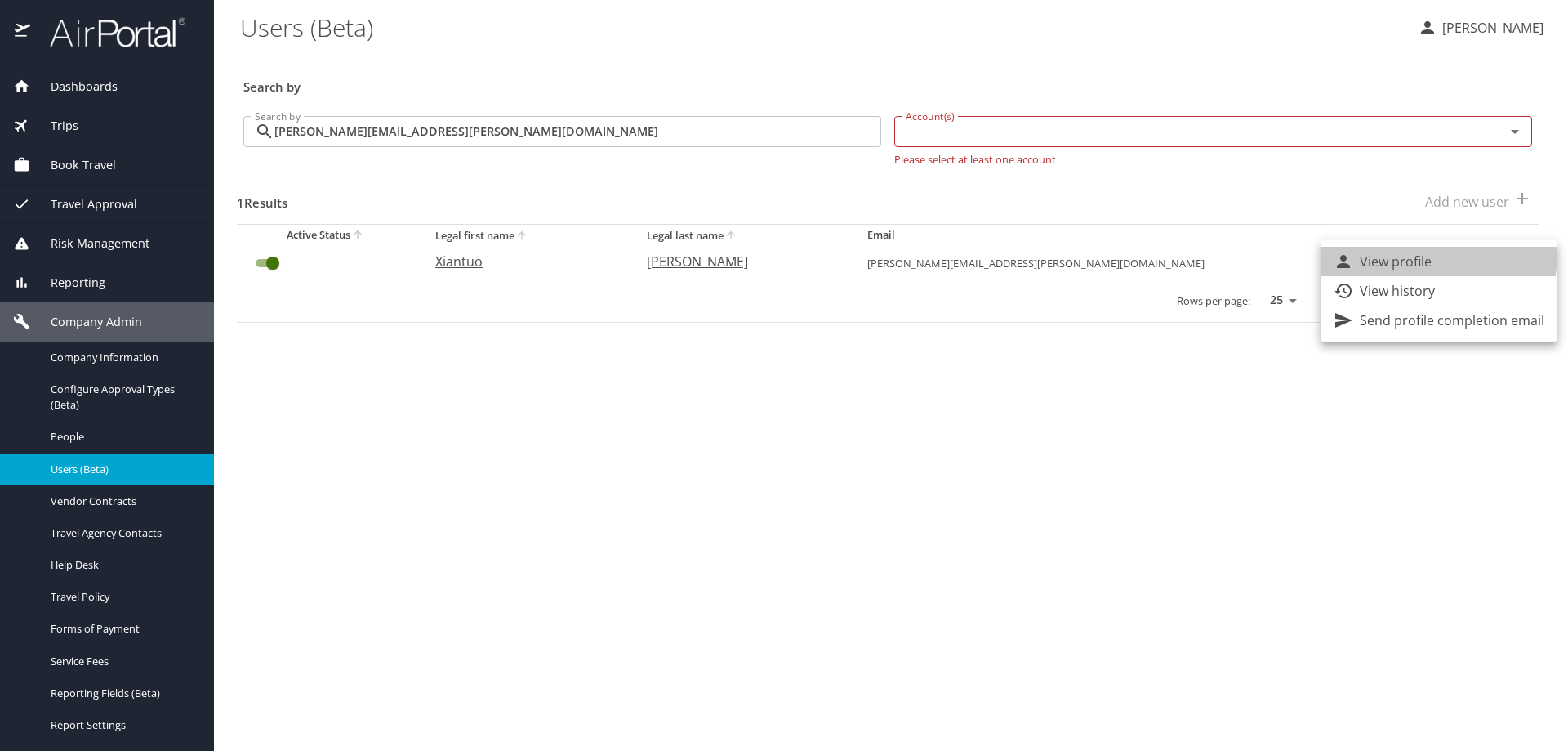
click at [1422, 254] on p "View profile" at bounding box center [1395, 262] width 71 height 19
select select "US"
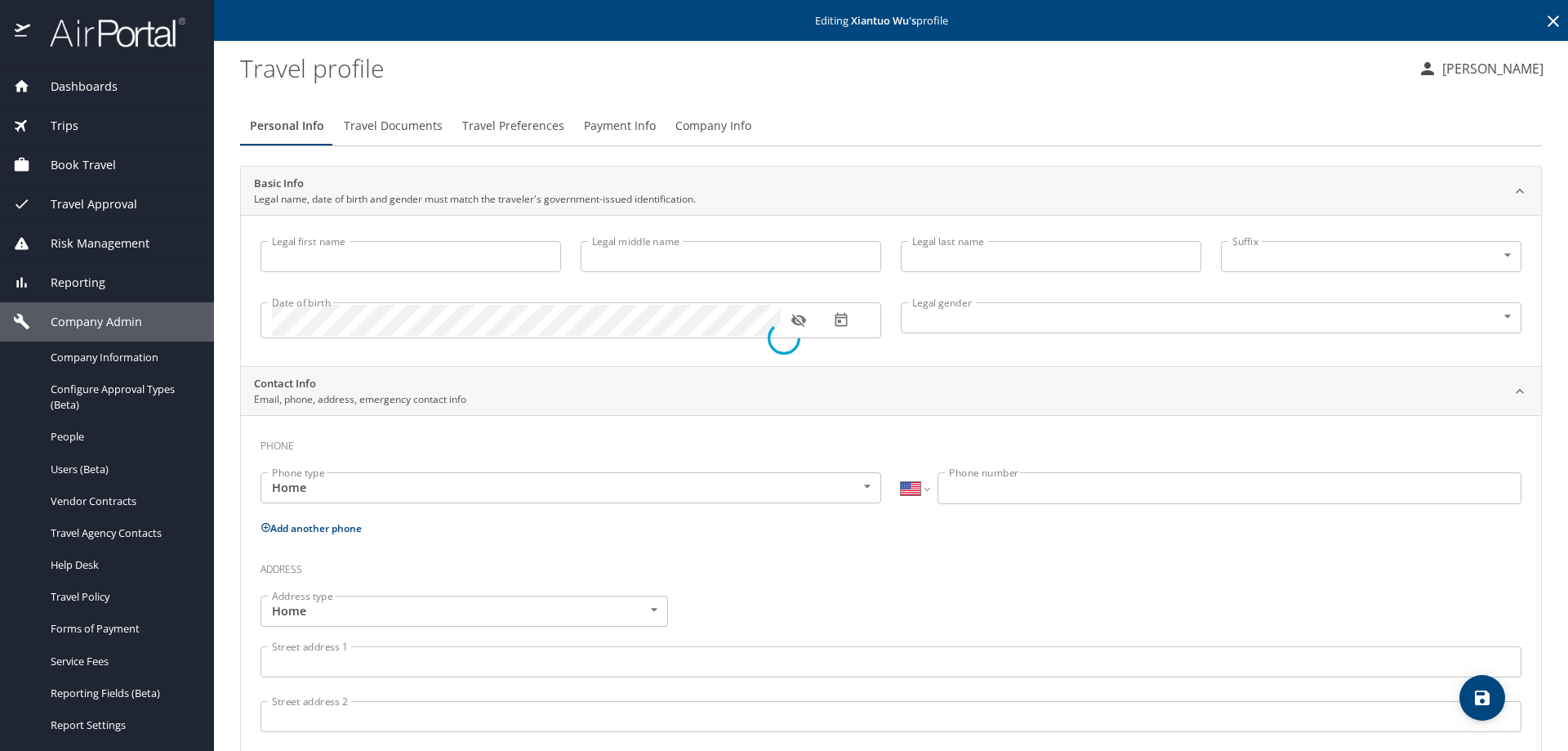
type input "Xiantuo"
type input "Wu"
type input "Male"
select select "US"
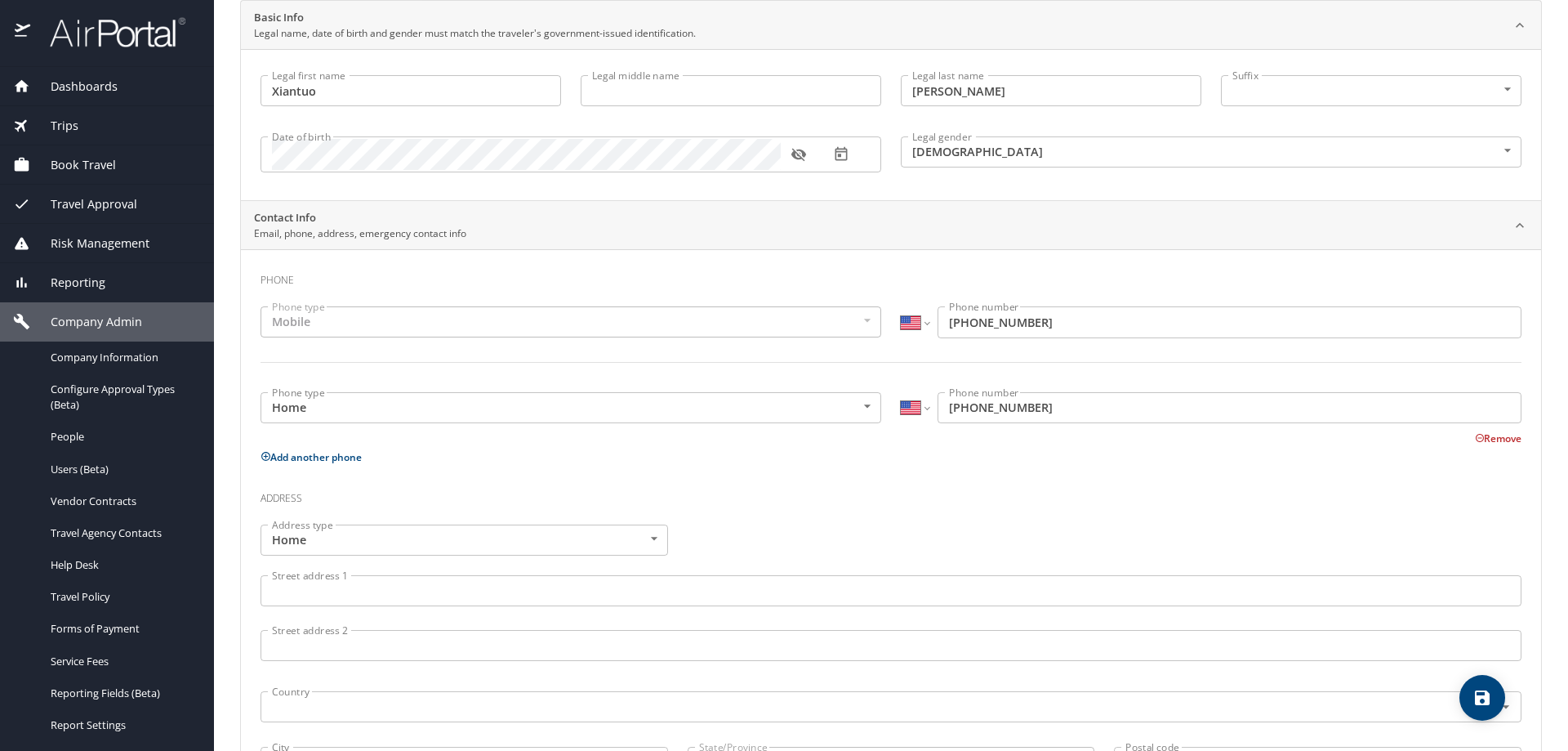
scroll to position [408, 0]
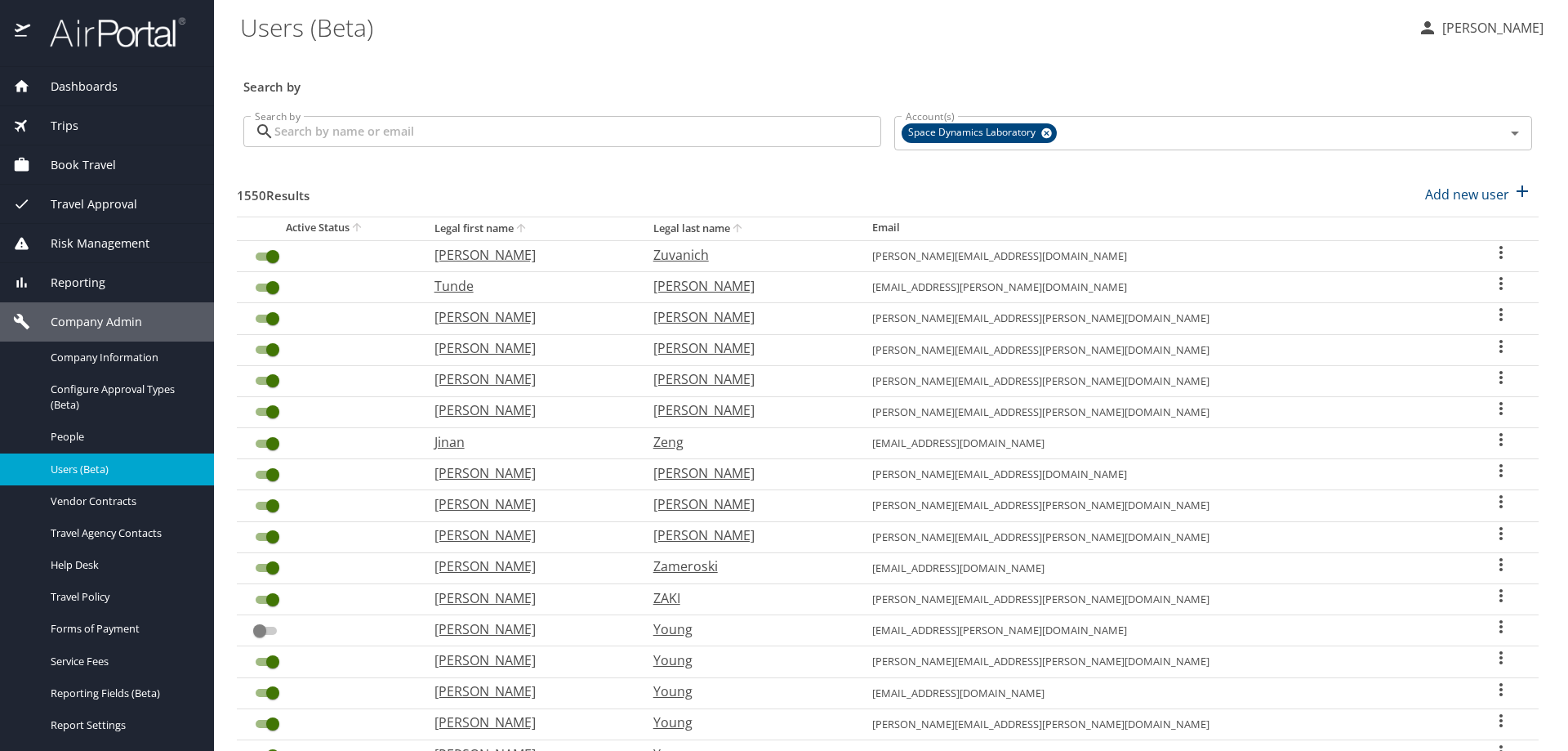
click at [392, 126] on input "Search by" at bounding box center [577, 131] width 607 height 31
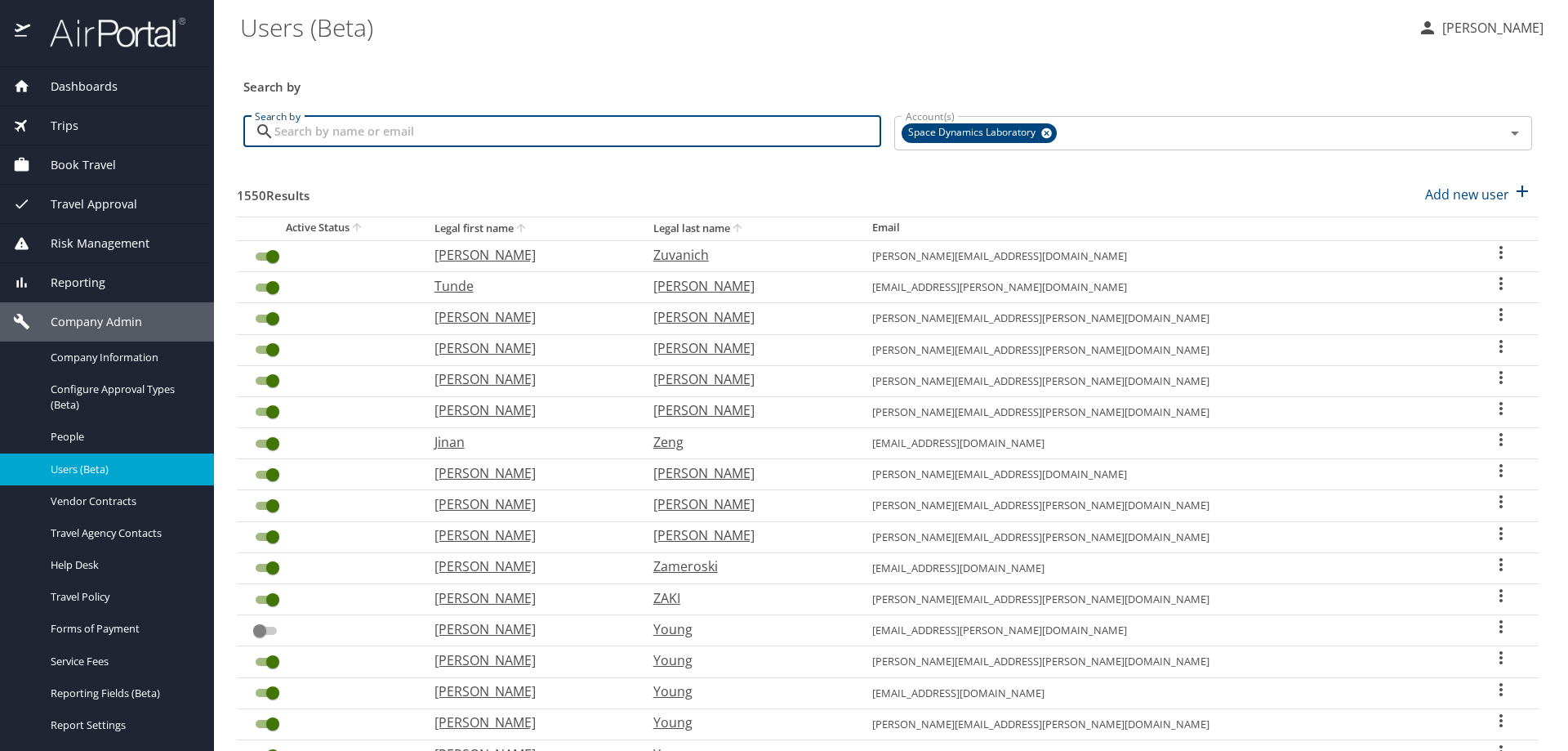
paste input "tim.wu@imail.org"
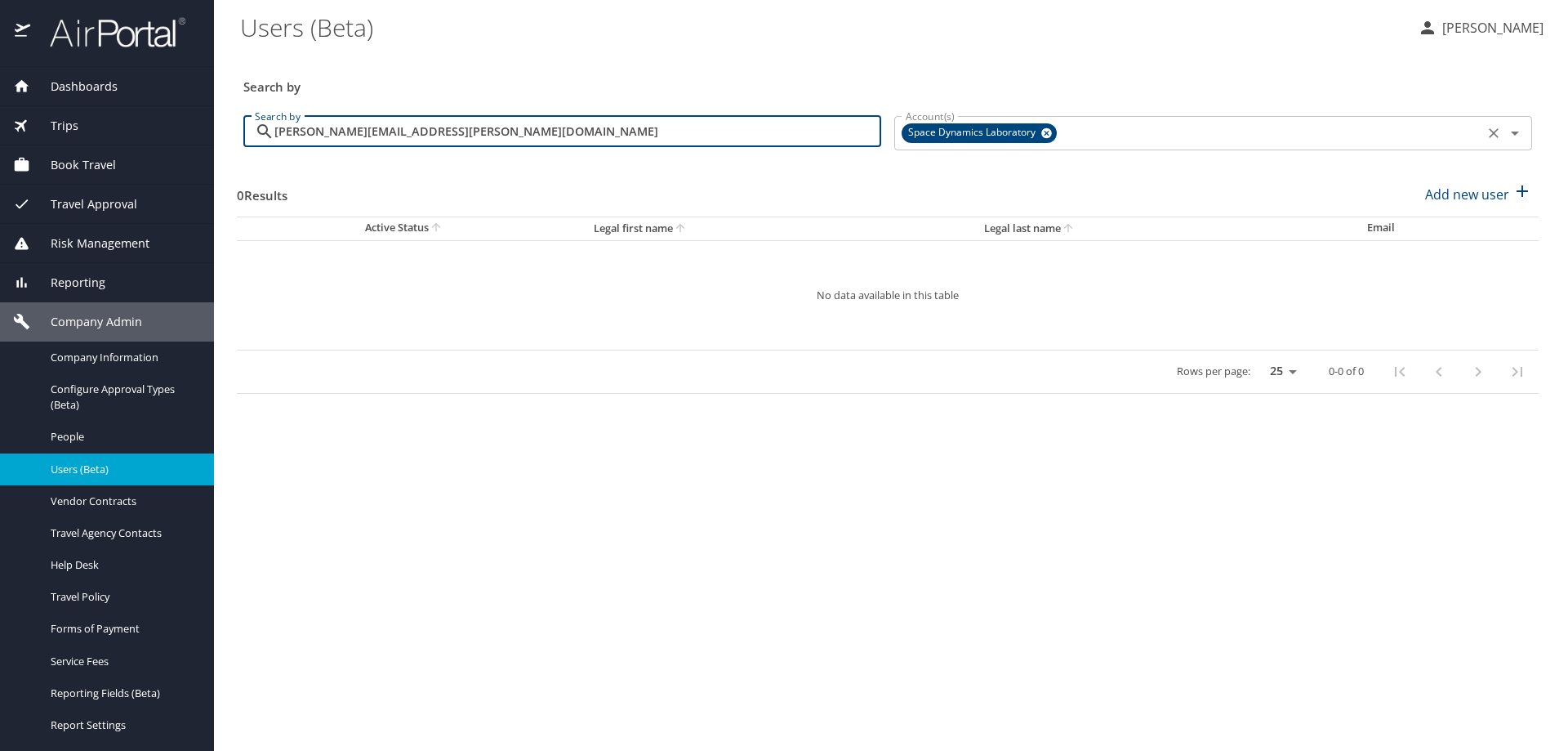
click at [1044, 130] on icon at bounding box center [1046, 133] width 11 height 11
type input "tim.wu@imail.org"
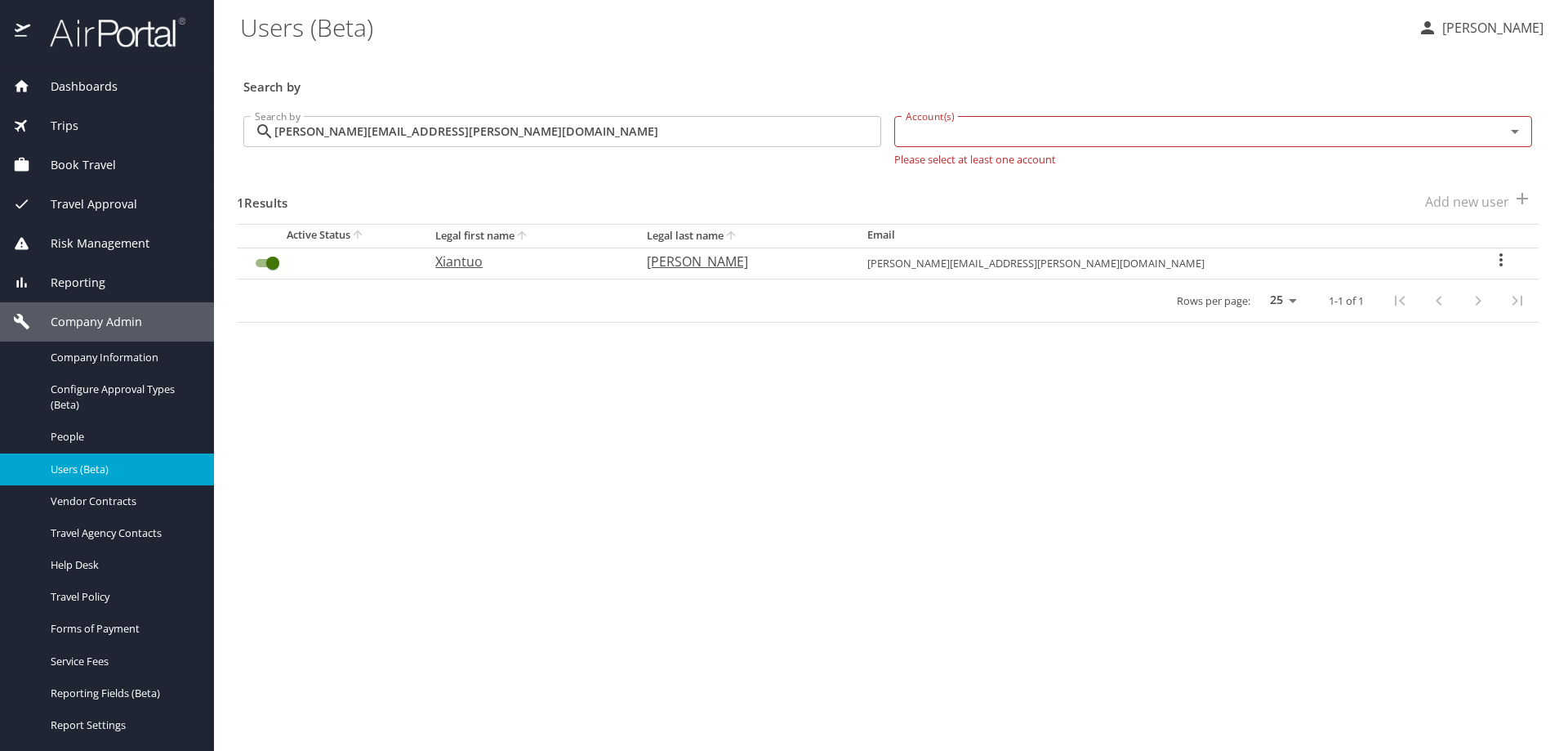
click at [1491, 257] on icon "User Search Table" at bounding box center [1500, 260] width 19 height 19
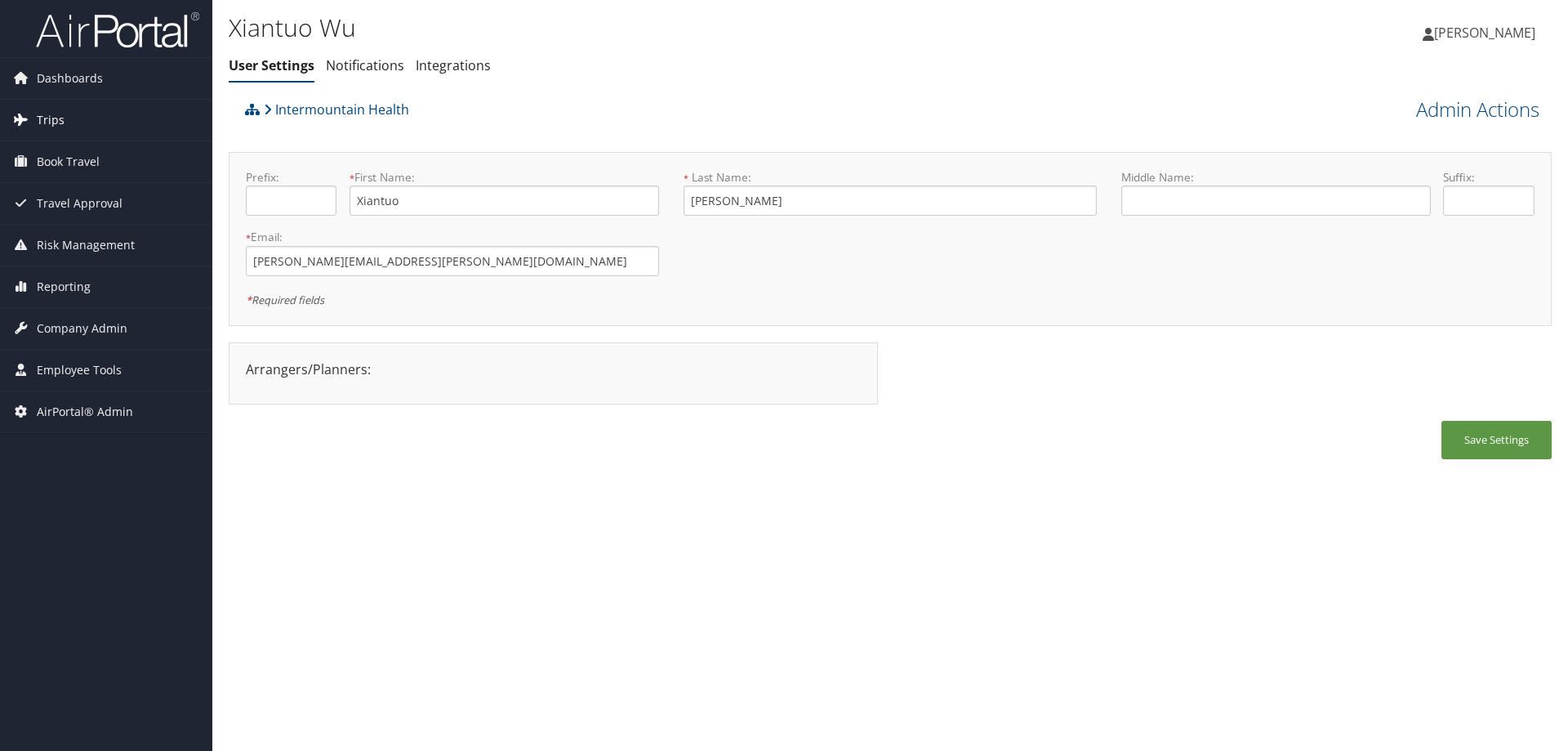
click at [54, 117] on span "Trips" at bounding box center [50, 120] width 28 height 41
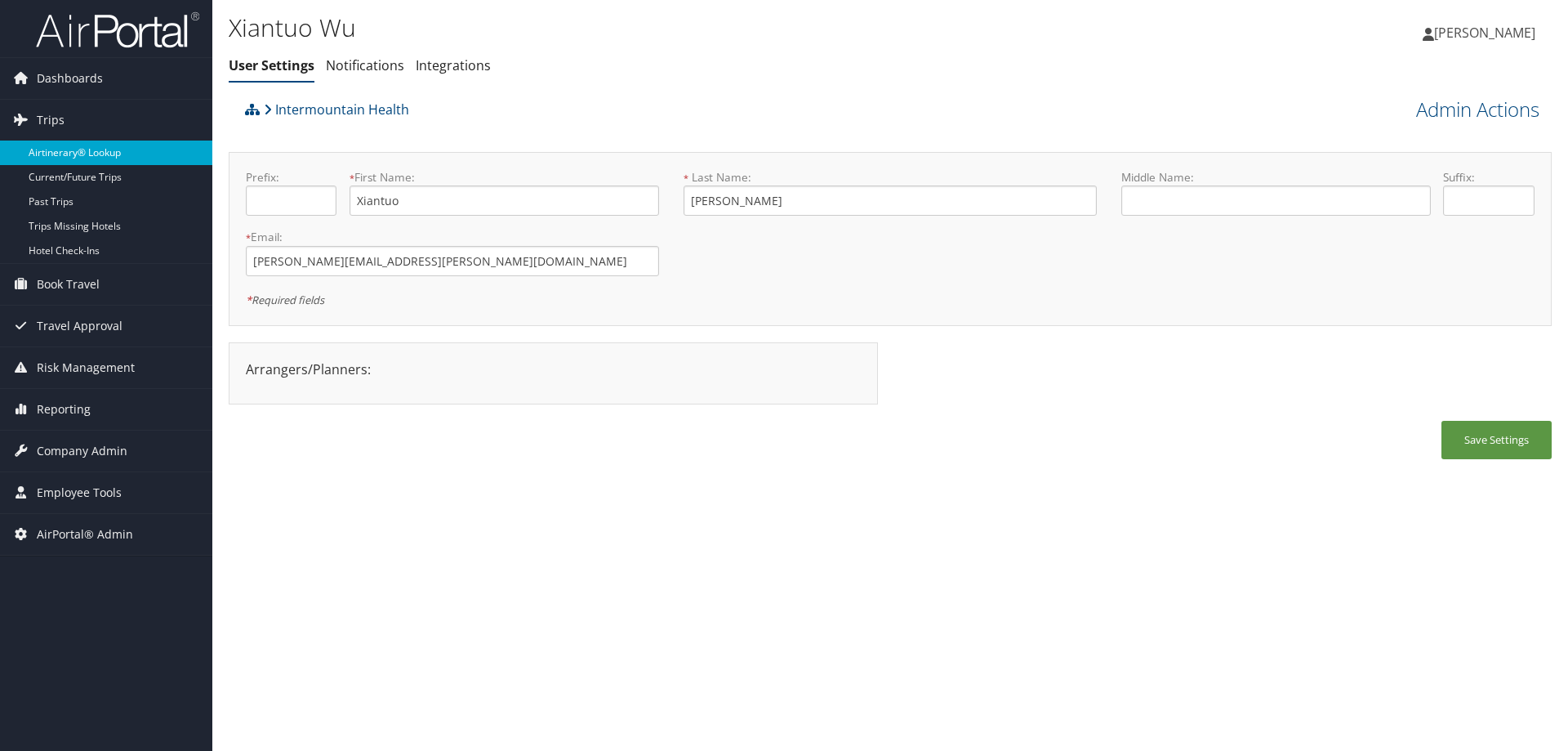
click at [70, 146] on link "Airtinerary® Lookup" at bounding box center [106, 153] width 212 height 24
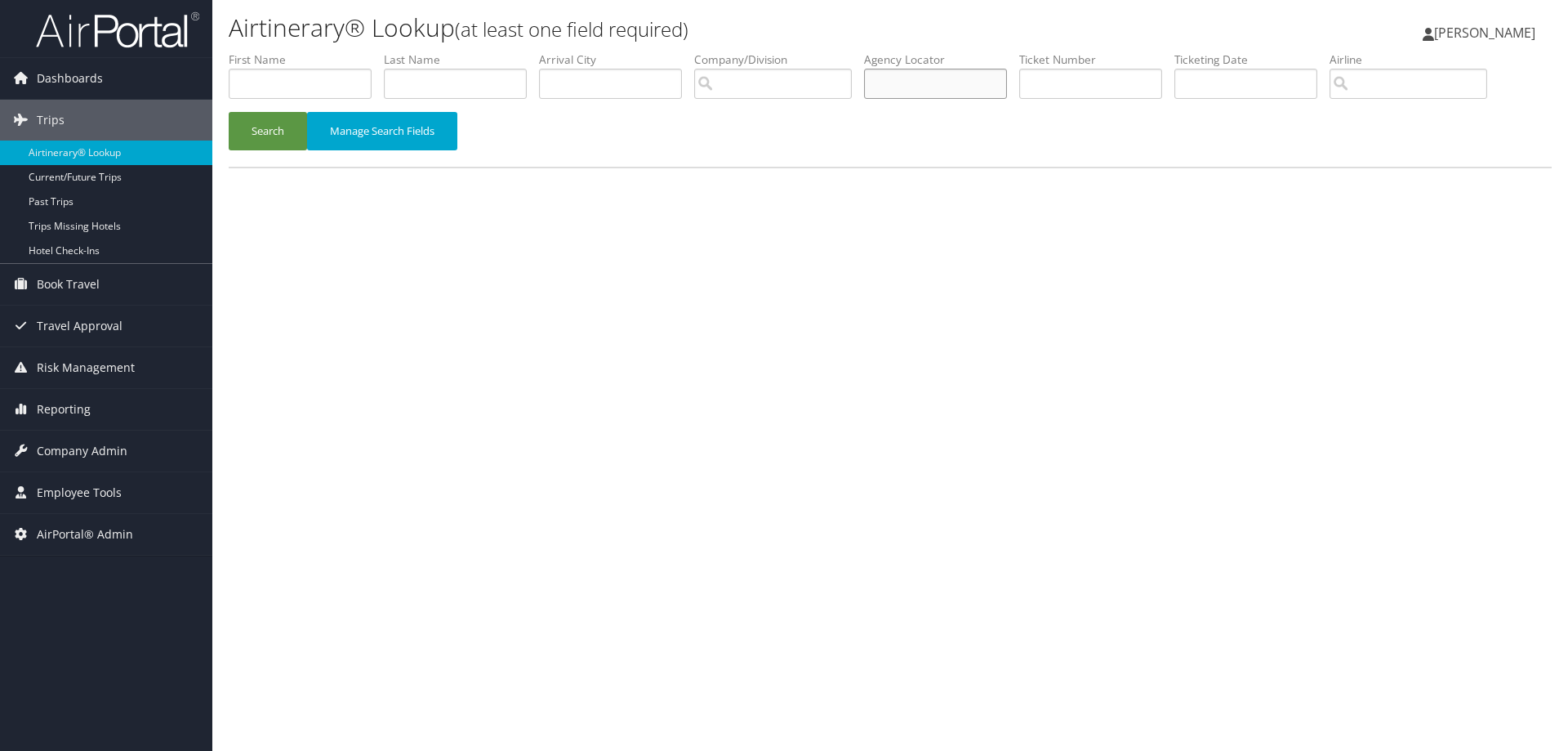
click at [916, 88] on input "text" at bounding box center [935, 83] width 143 height 30
type input "dbbcvj"
click at [229, 112] on button "Search" at bounding box center [267, 131] width 78 height 39
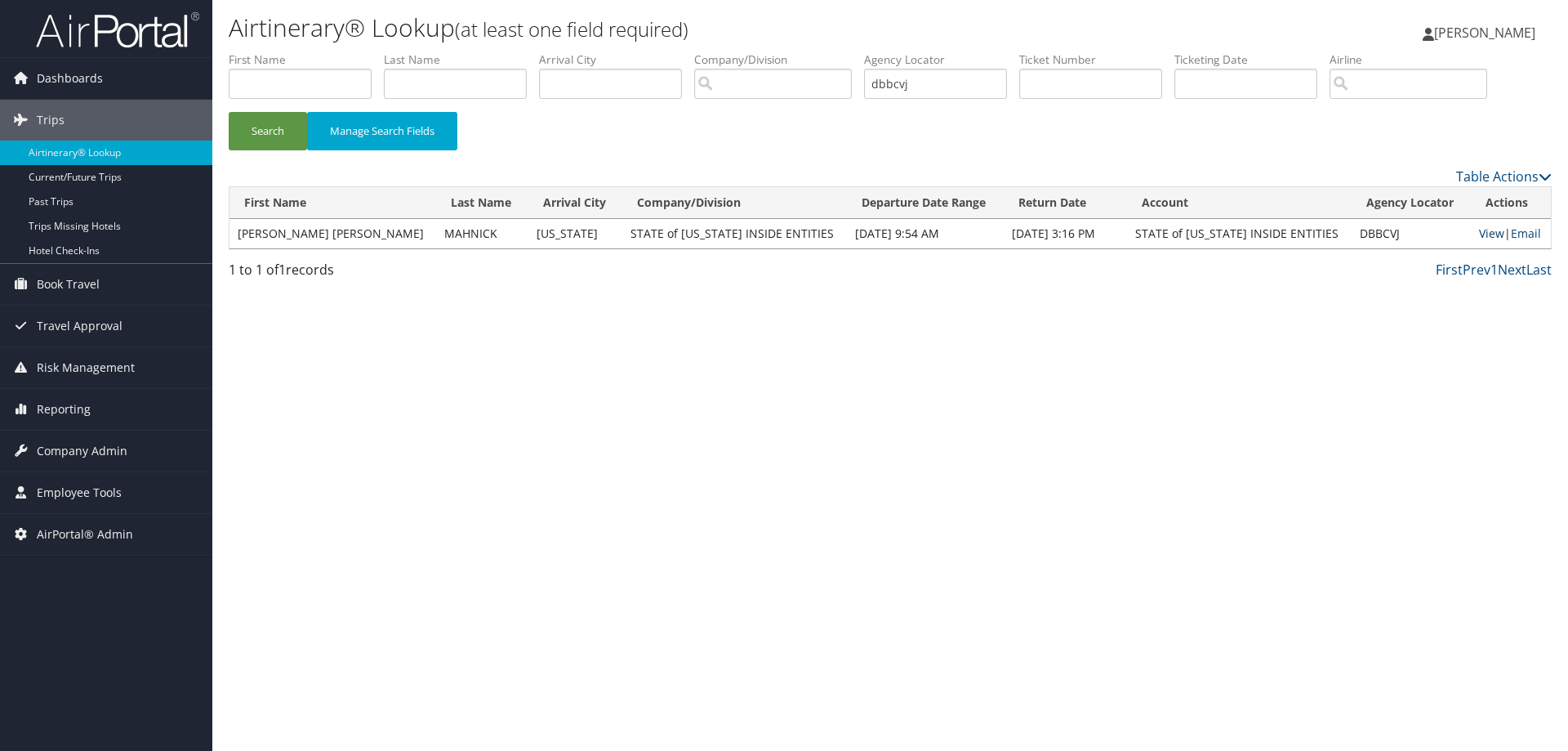
click at [1479, 234] on link "View" at bounding box center [1492, 234] width 25 height 15
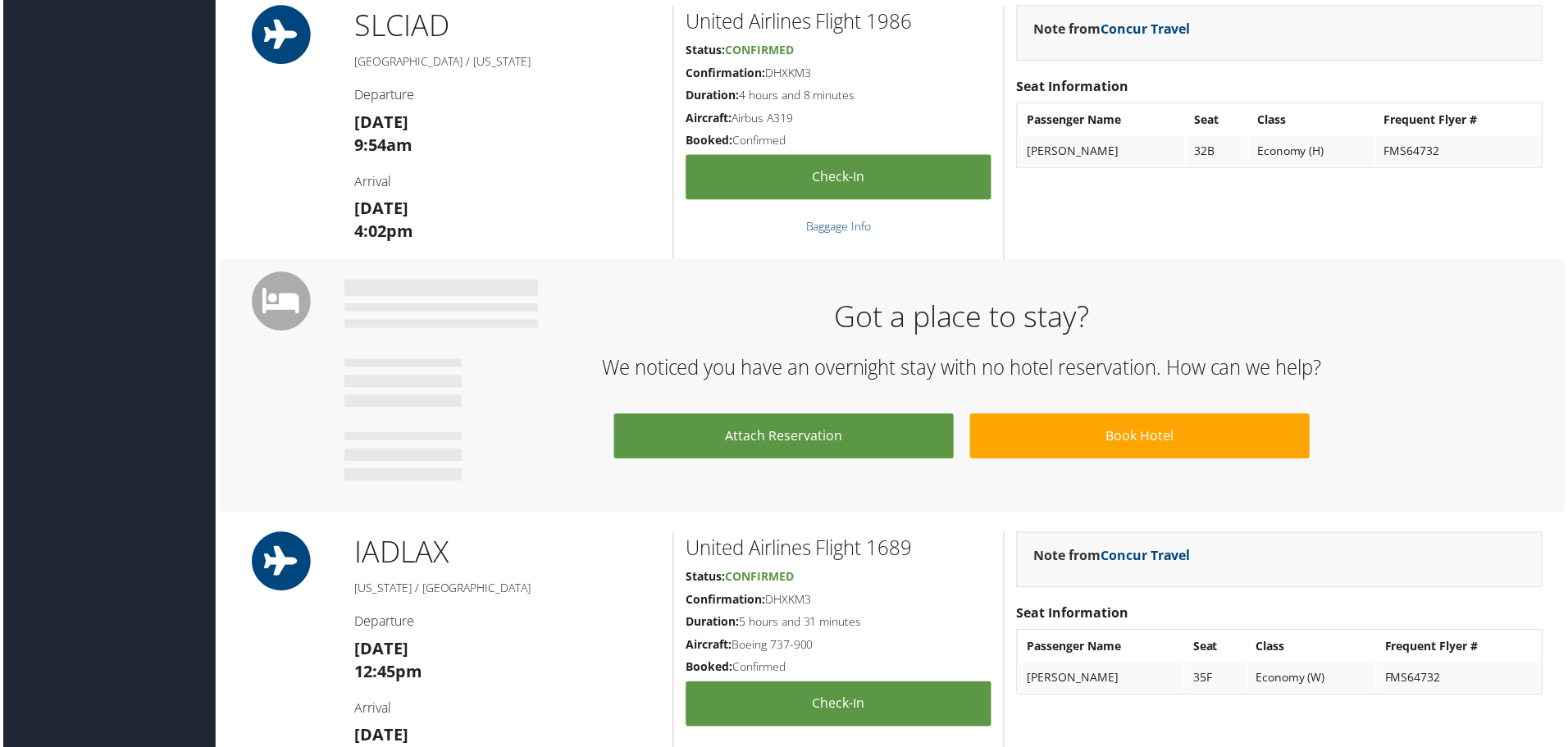
scroll to position [656, 0]
